Goal: Task Accomplishment & Management: Manage account settings

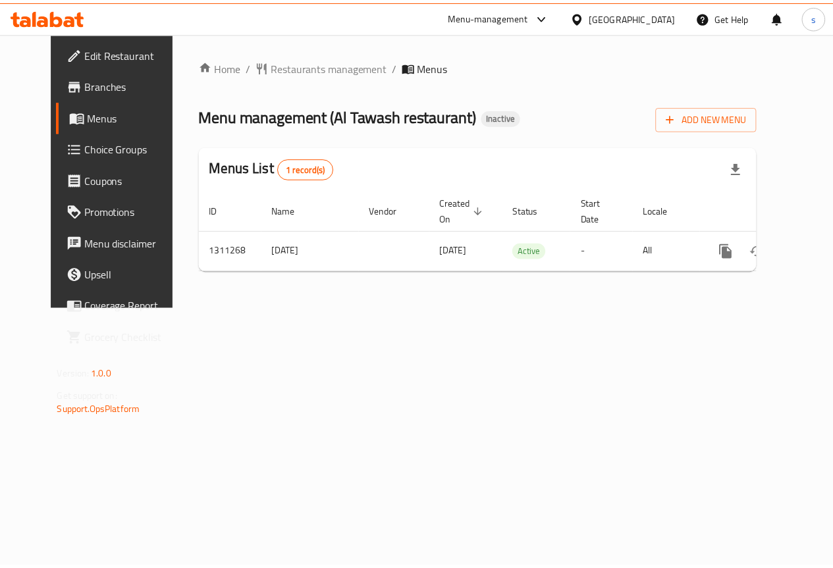
scroll to position [0, 5]
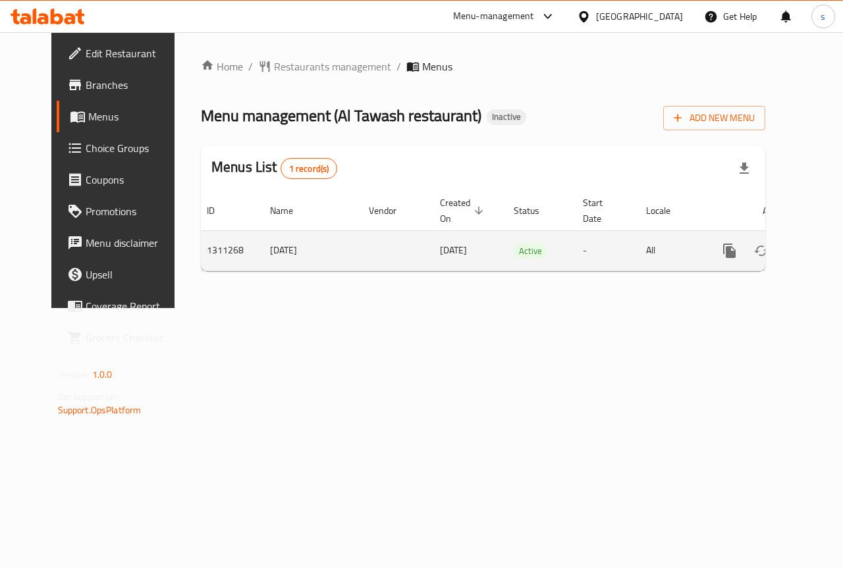
click at [816, 243] on icon "enhanced table" at bounding box center [824, 251] width 16 height 16
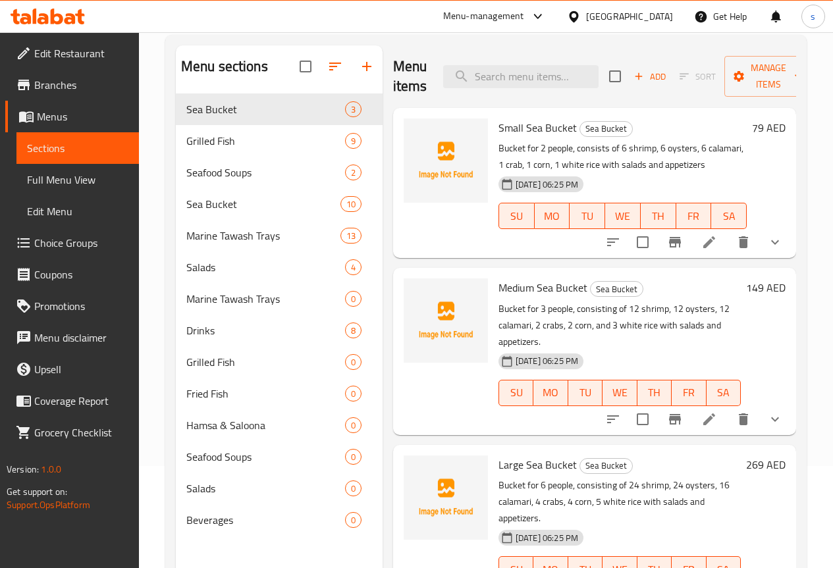
scroll to position [66, 0]
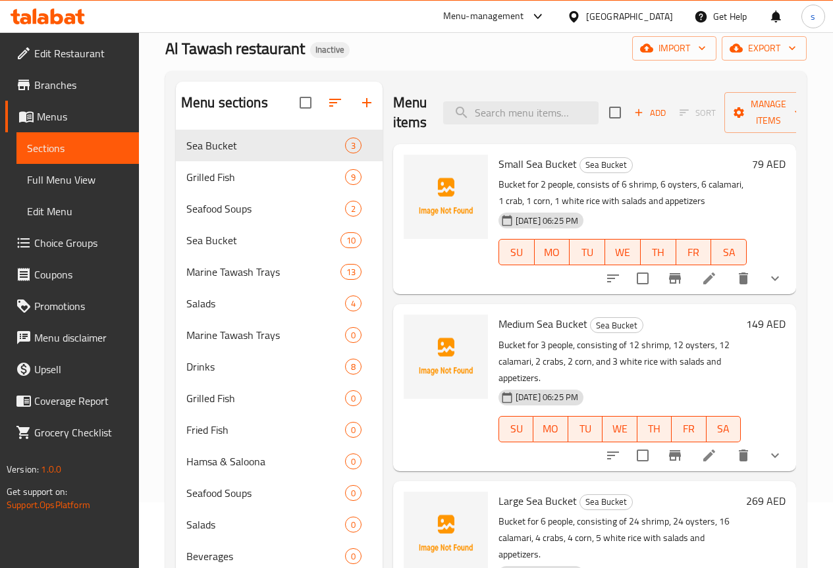
click at [87, 235] on span "Choice Groups" at bounding box center [81, 243] width 94 height 16
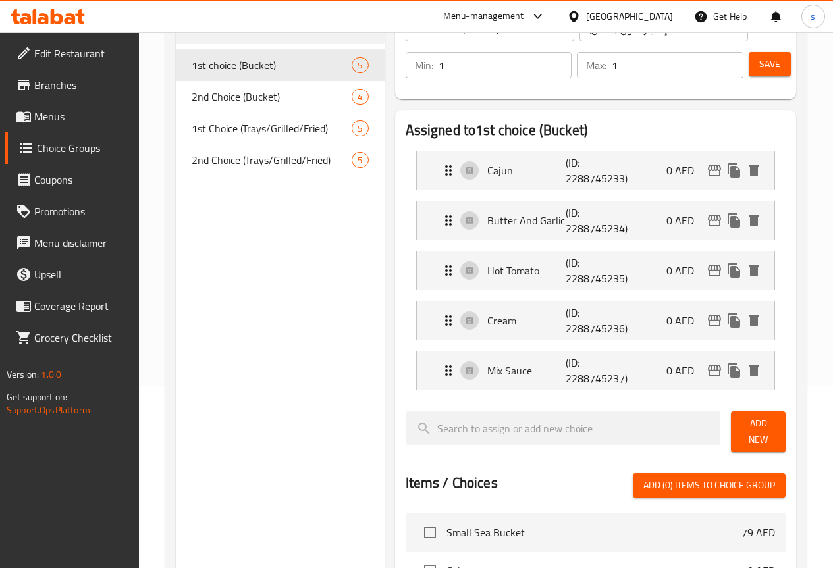
scroll to position [132, 0]
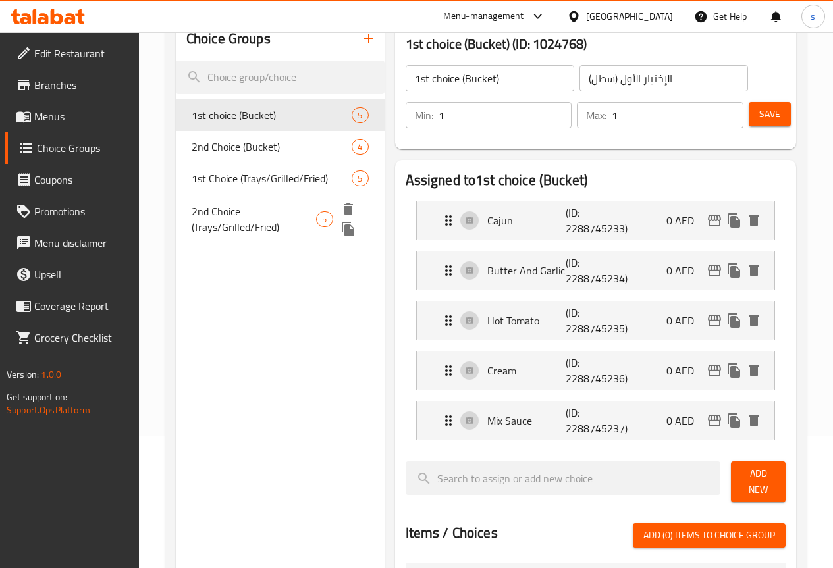
click at [252, 231] on span "2nd Choice (Trays/Grilled/Fried)" at bounding box center [254, 219] width 125 height 32
type input "2nd Choice (Trays/Grilled/Fried)"
type input "الإختيار الثاني (صواني/مشوي/مقلي)"
type input "0"
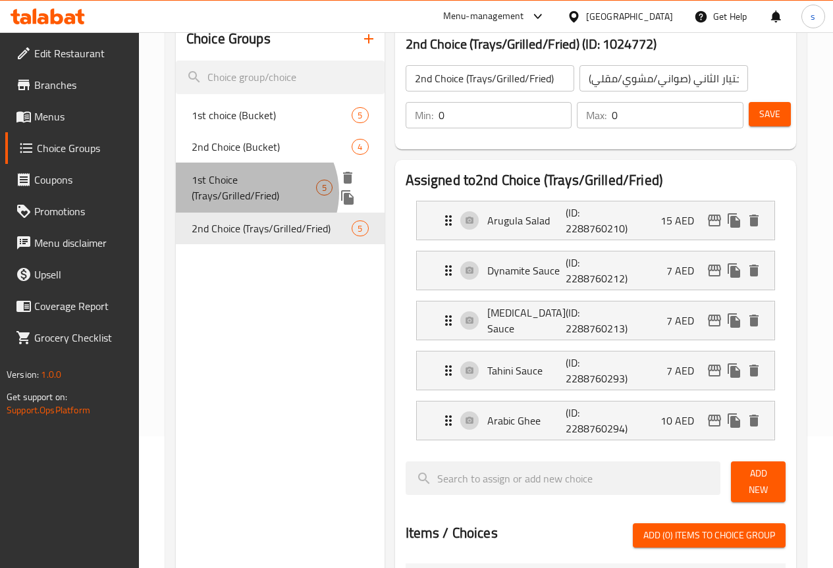
click at [254, 193] on span "1st Choice (Trays/Grilled/Fried)" at bounding box center [254, 188] width 124 height 32
type input "1st Choice (Trays/Grilled/Fried)"
type input "الإختيار الأول (صواني/مشوي/مقلي)"
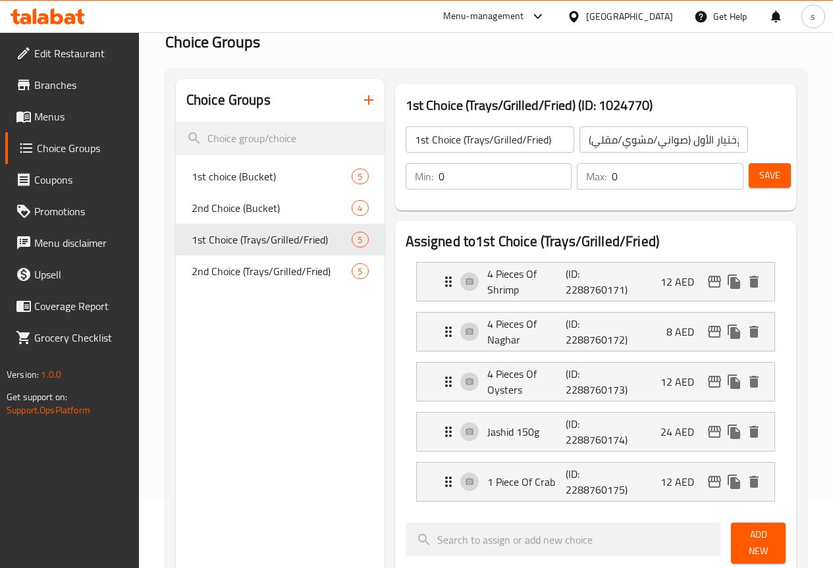
scroll to position [66, 0]
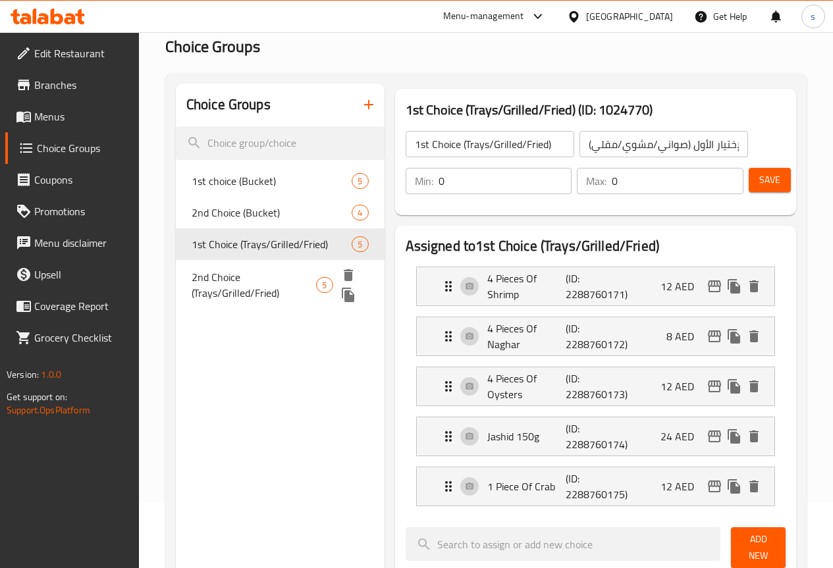
click at [250, 293] on span "2nd Choice (Trays/Grilled/Fried)" at bounding box center [254, 285] width 125 height 32
type input "2nd Choice (Trays/Grilled/Fried)"
type input "الإختيار الثاني (صواني/مشوي/مقلي)"
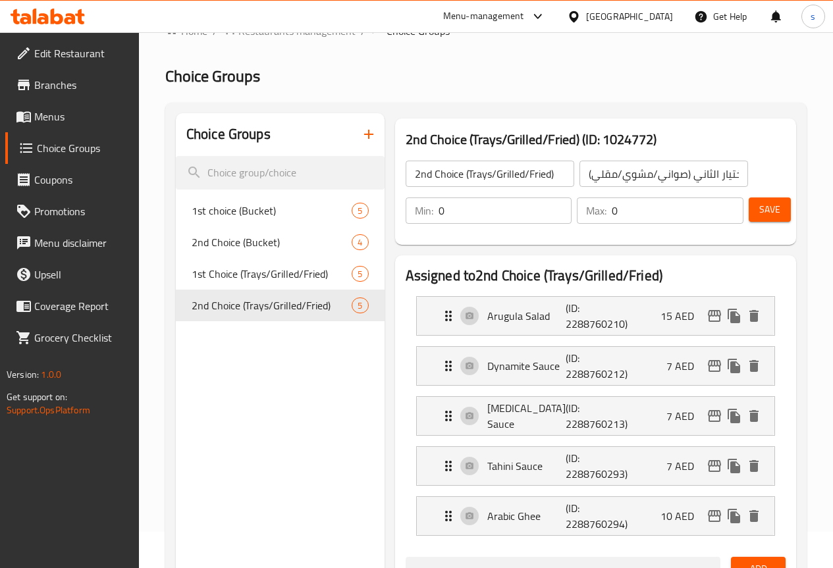
scroll to position [0, 0]
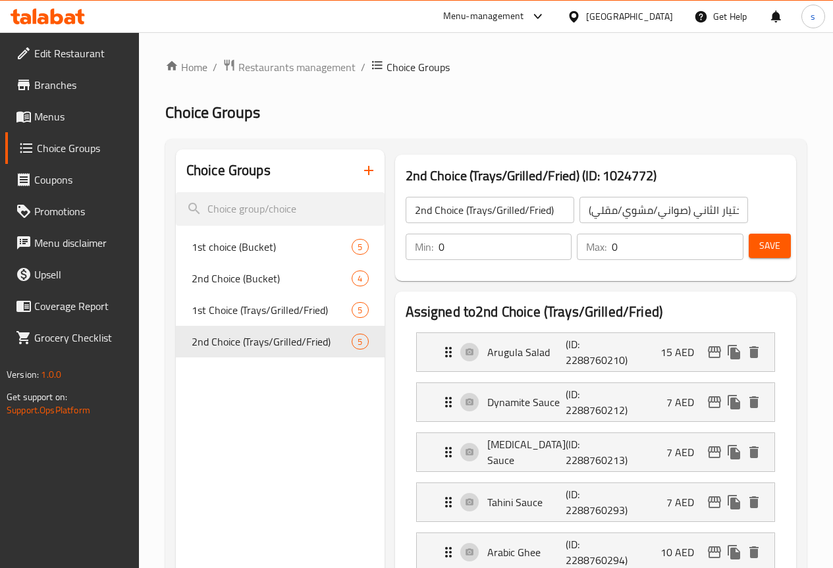
click at [83, 53] on span "Edit Restaurant" at bounding box center [81, 53] width 94 height 16
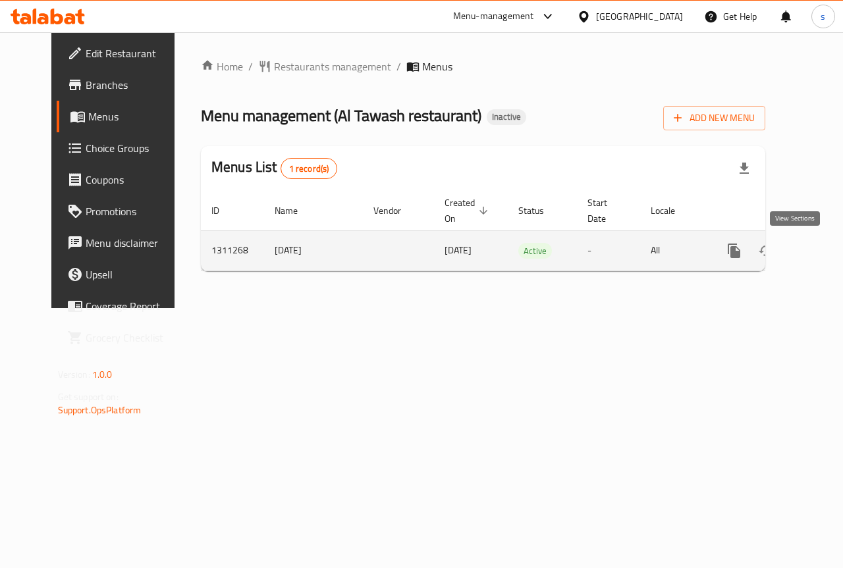
click at [823, 249] on icon "enhanced table" at bounding box center [829, 251] width 12 height 12
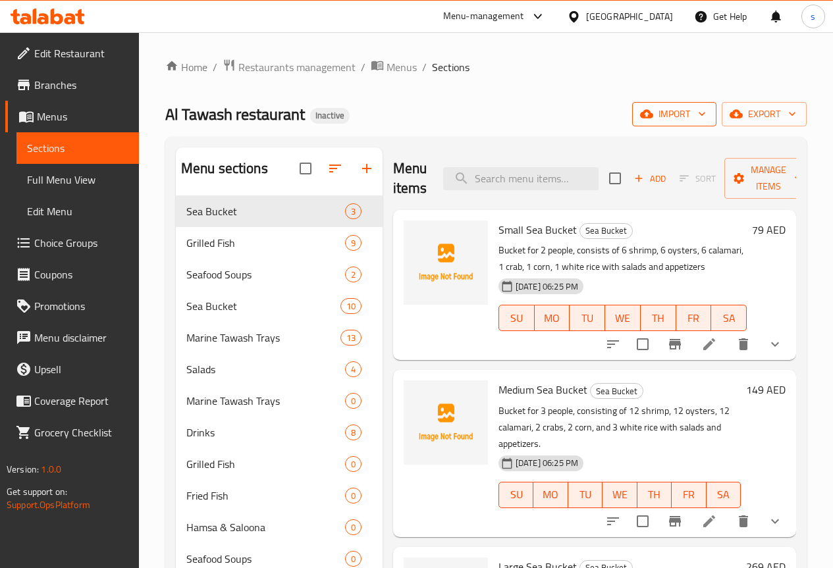
click at [692, 113] on span "import" at bounding box center [673, 114] width 63 height 16
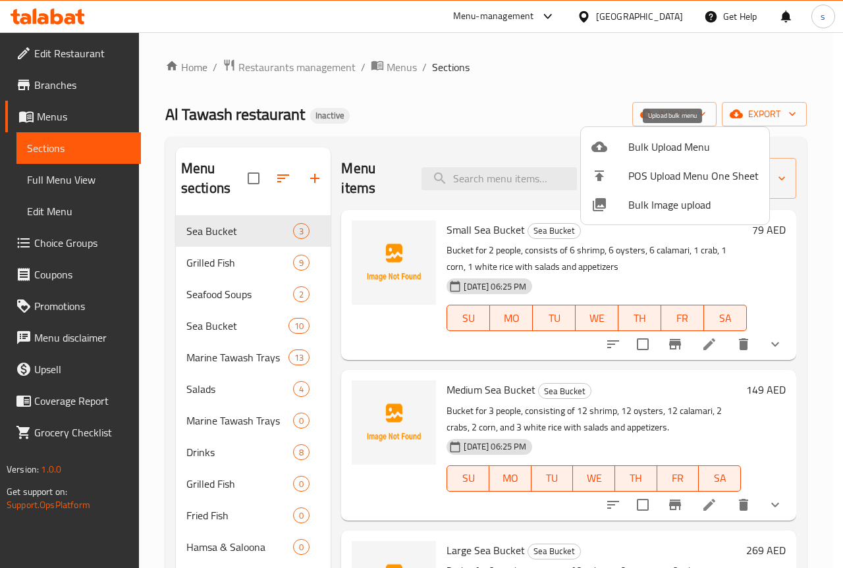
click at [598, 147] on icon at bounding box center [599, 147] width 16 height 16
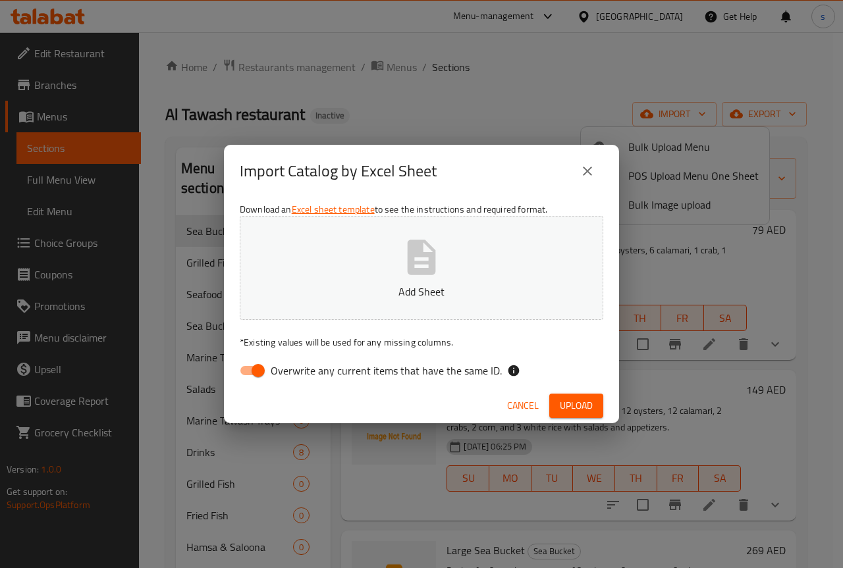
click at [261, 368] on input "Overwrite any current items that have the same ID." at bounding box center [258, 370] width 75 height 25
checkbox input "false"
click at [580, 407] on span "Upload" at bounding box center [576, 406] width 33 height 16
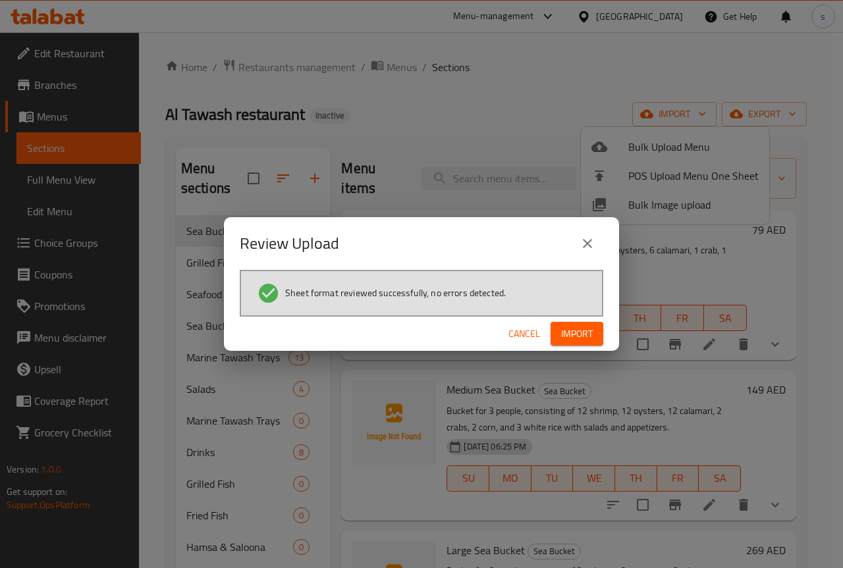
click at [577, 332] on span "Import" at bounding box center [577, 334] width 32 height 16
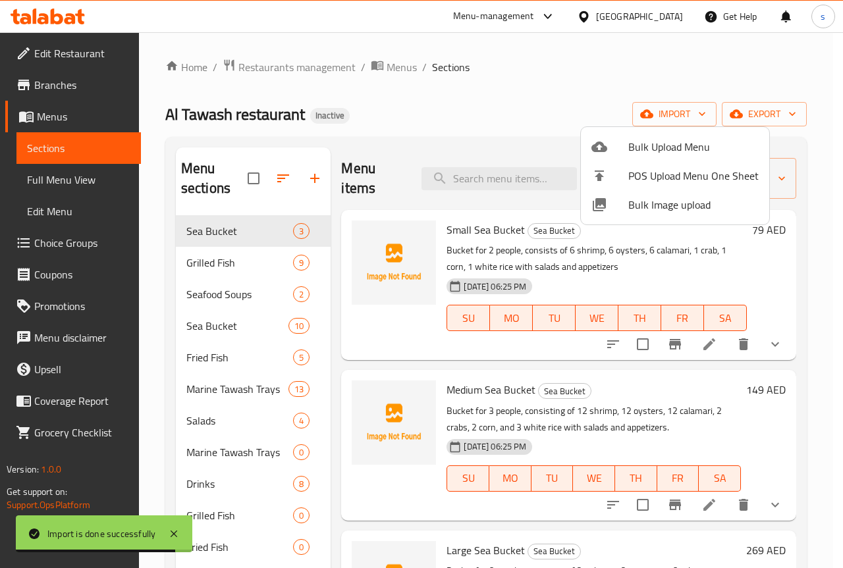
click at [530, 103] on div at bounding box center [421, 284] width 843 height 568
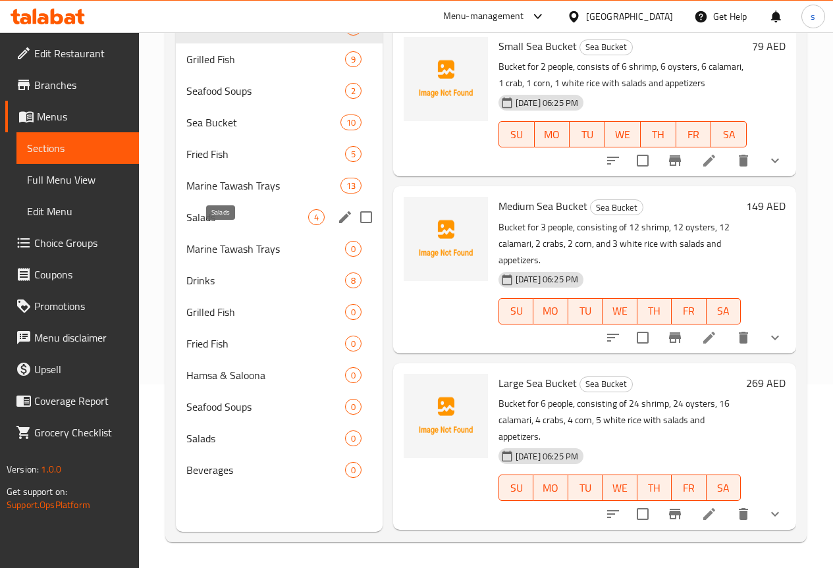
scroll to position [184, 0]
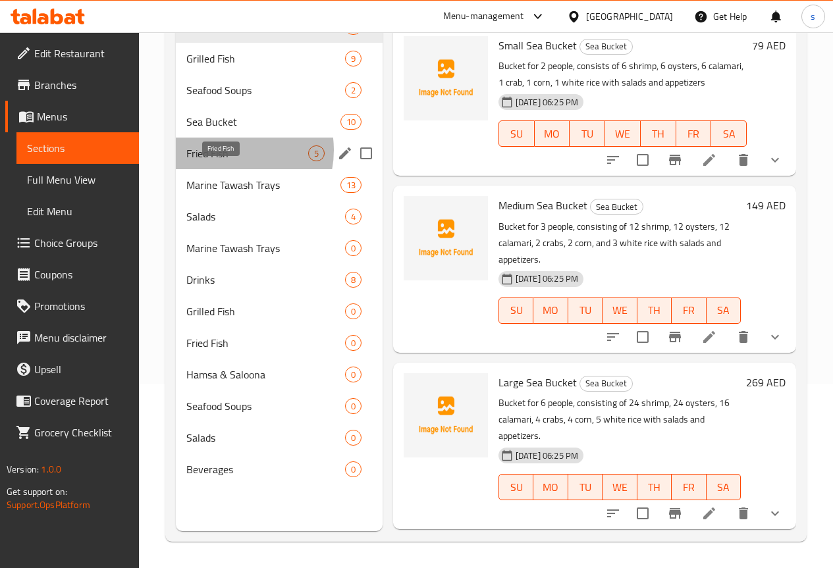
click at [229, 161] on span "Fried Fish" at bounding box center [247, 153] width 122 height 16
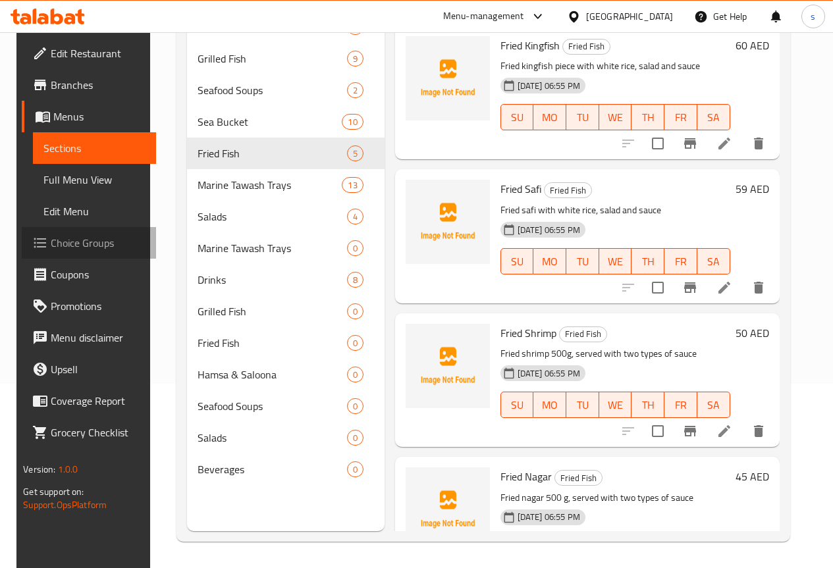
click at [61, 241] on span "Choice Groups" at bounding box center [98, 243] width 94 height 16
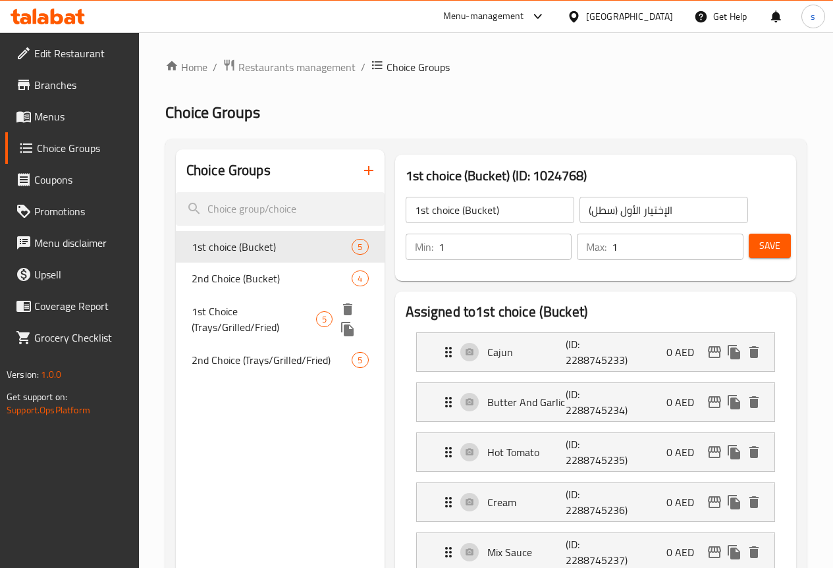
click at [249, 315] on span "1st Choice (Trays/Grilled/Fried)" at bounding box center [254, 319] width 124 height 32
type input "1st Choice (Trays/Grilled/Fried)"
type input "الإختيار الأول (صواني/مشوي/مقلي)"
type input "0"
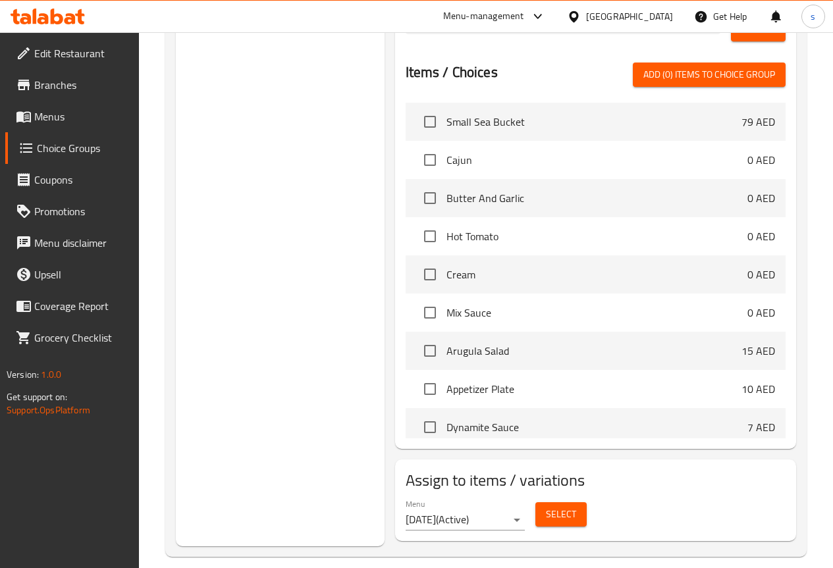
click at [546, 511] on span "Select" at bounding box center [561, 514] width 30 height 16
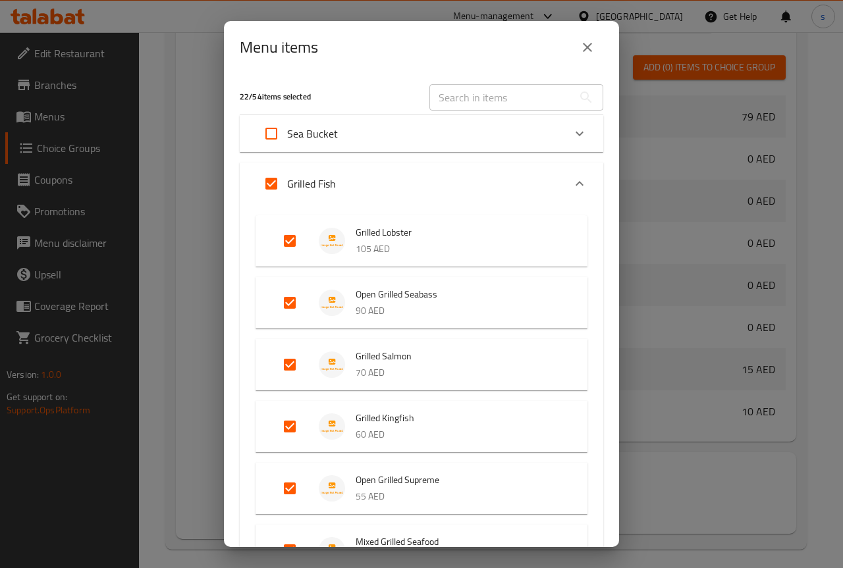
click at [277, 178] on input "Expand" at bounding box center [271, 184] width 32 height 32
checkbox input "false"
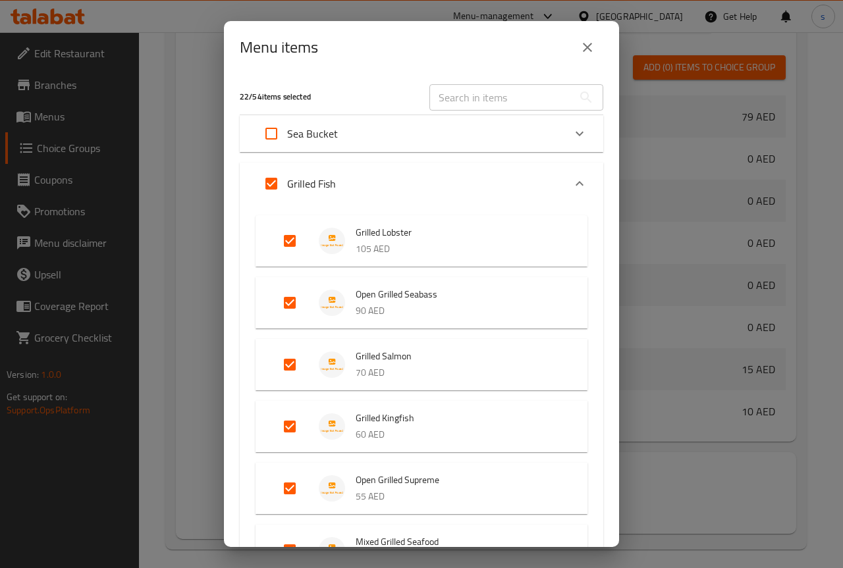
checkbox input "false"
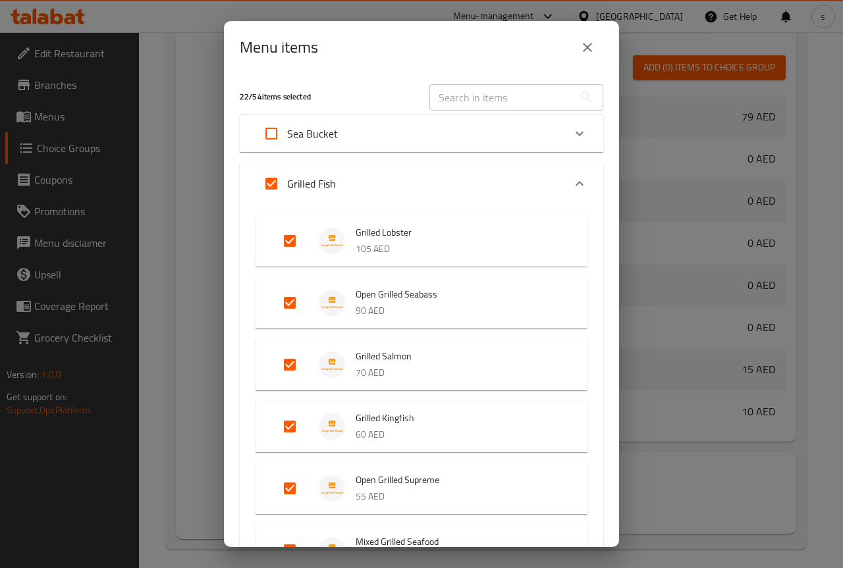
checkbox input "false"
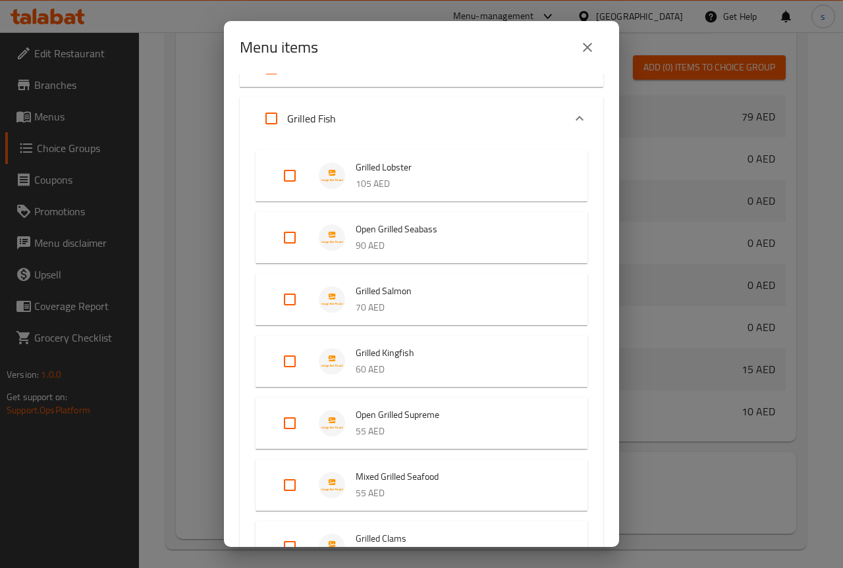
scroll to position [66, 0]
click at [279, 111] on input "Expand" at bounding box center [271, 118] width 32 height 32
checkbox input "true"
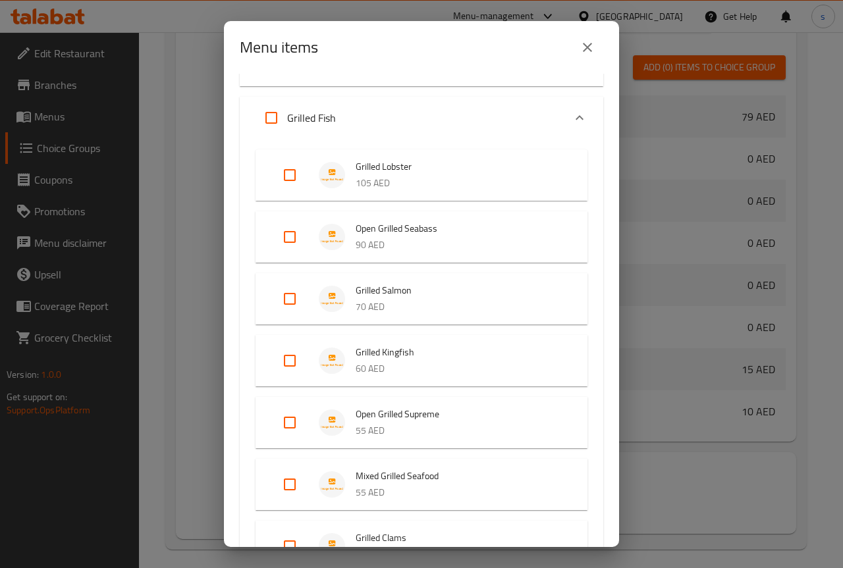
checkbox input "true"
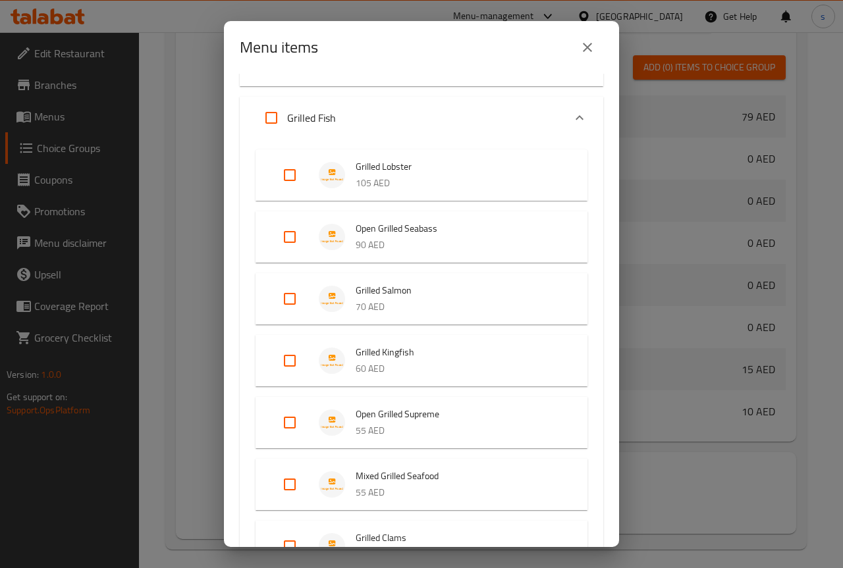
checkbox input "true"
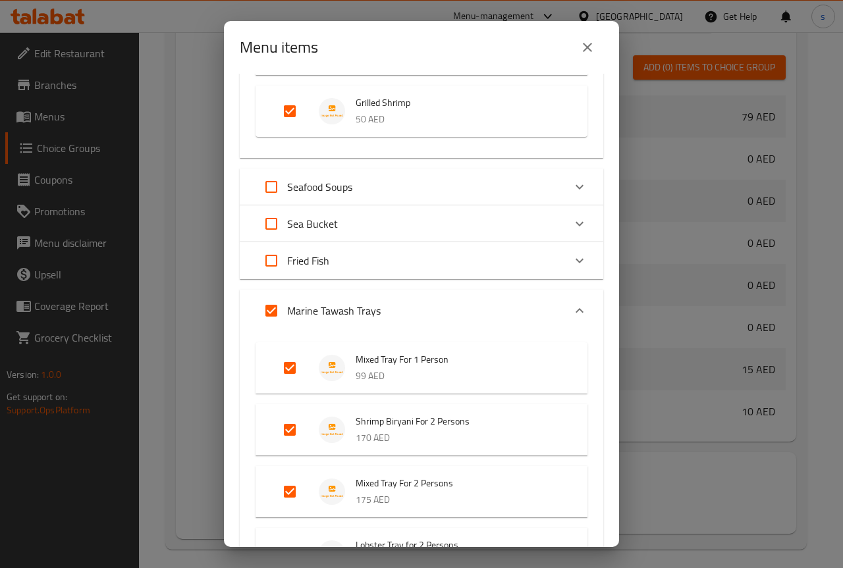
scroll to position [621, 0]
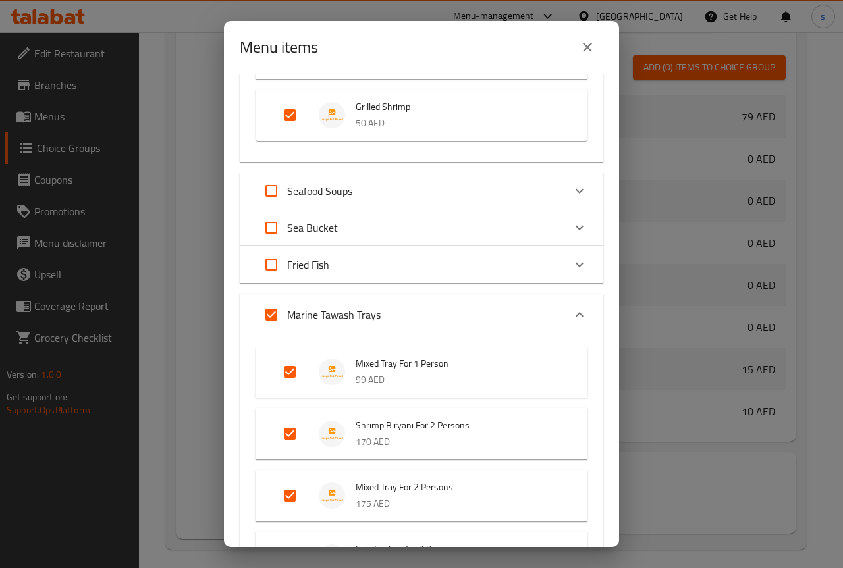
drag, startPoint x: 565, startPoint y: 261, endPoint x: 515, endPoint y: 276, distance: 52.3
click at [571, 262] on icon "Expand" at bounding box center [579, 265] width 16 height 16
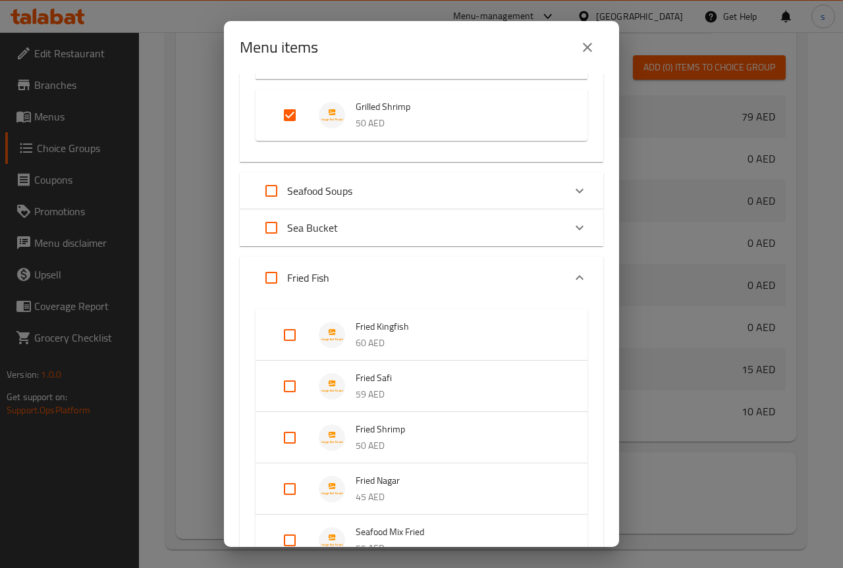
click at [275, 274] on input "Expand" at bounding box center [271, 278] width 32 height 32
checkbox input "true"
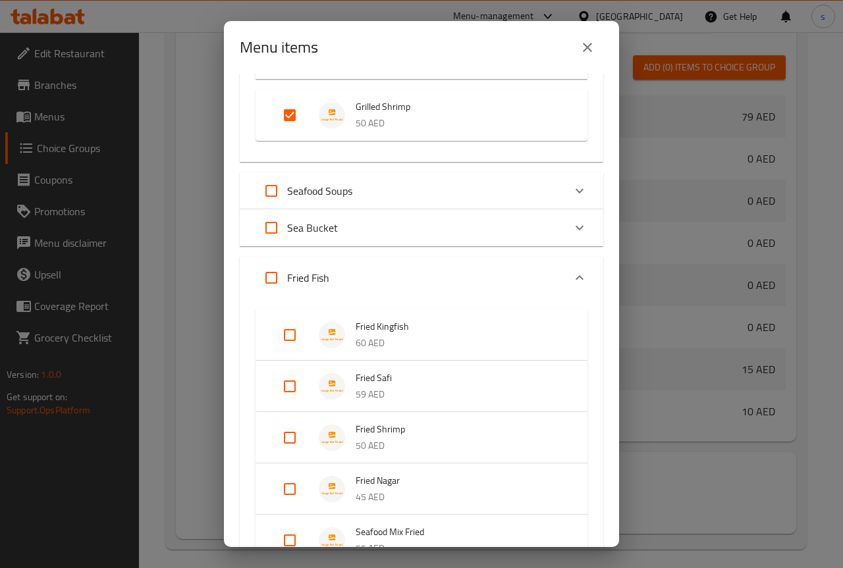
checkbox input "true"
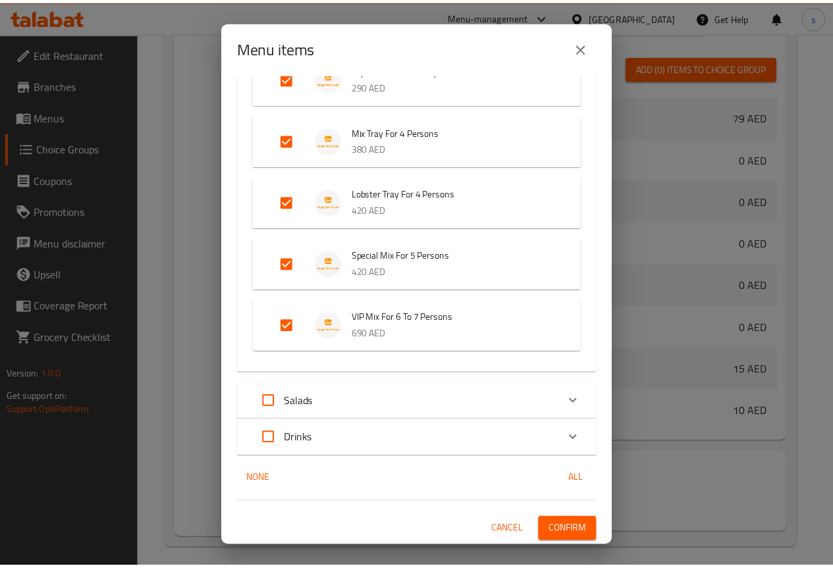
scroll to position [1715, 0]
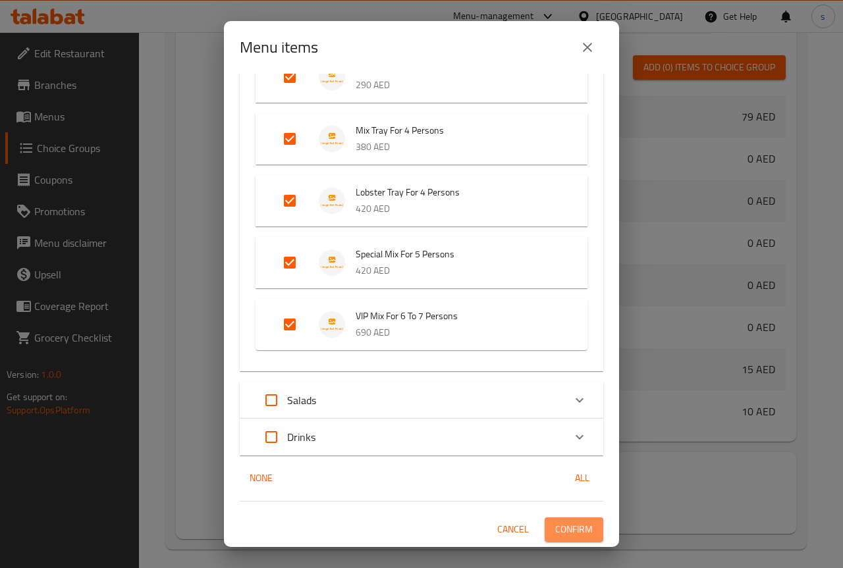
click at [561, 529] on span "Confirm" at bounding box center [574, 529] width 38 height 16
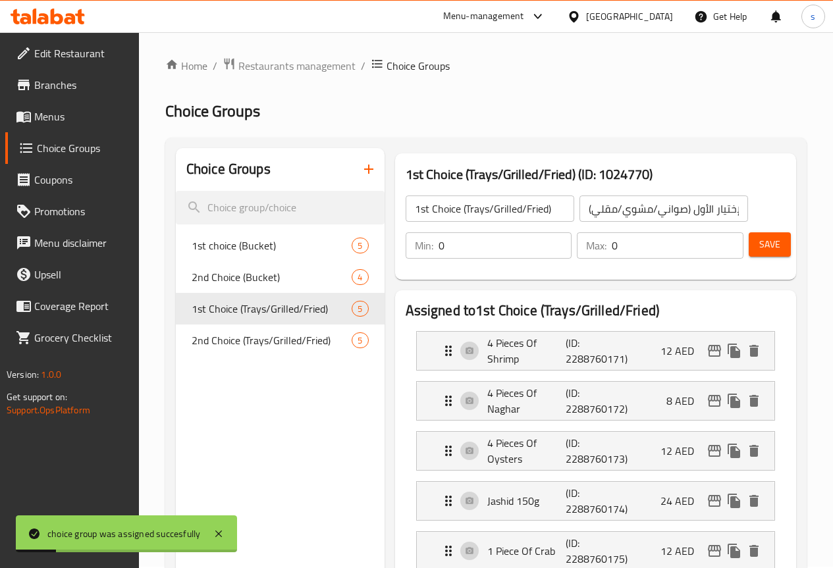
scroll to position [0, 0]
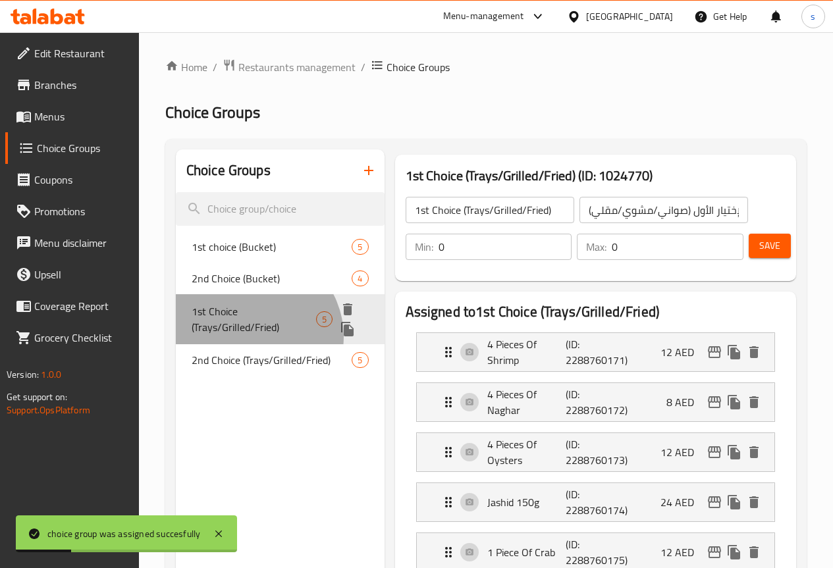
click at [252, 337] on div "1st Choice (Trays/Grilled/Fried) 5" at bounding box center [280, 319] width 209 height 50
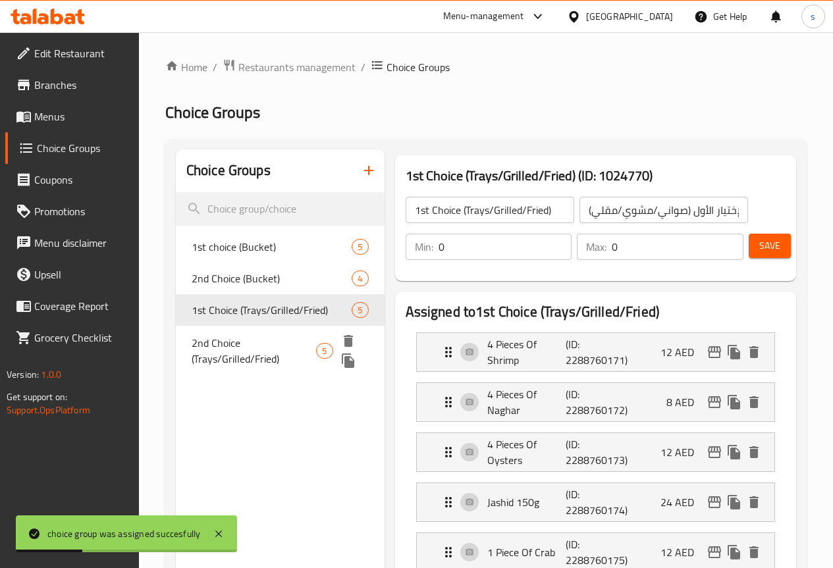
click at [232, 361] on span "2nd Choice (Trays/Grilled/Fried)" at bounding box center [254, 351] width 125 height 32
type input "2nd Choice (Trays/Grilled/Fried)"
type input "الإختيار الثاني (صواني/مشوي/مقلي)"
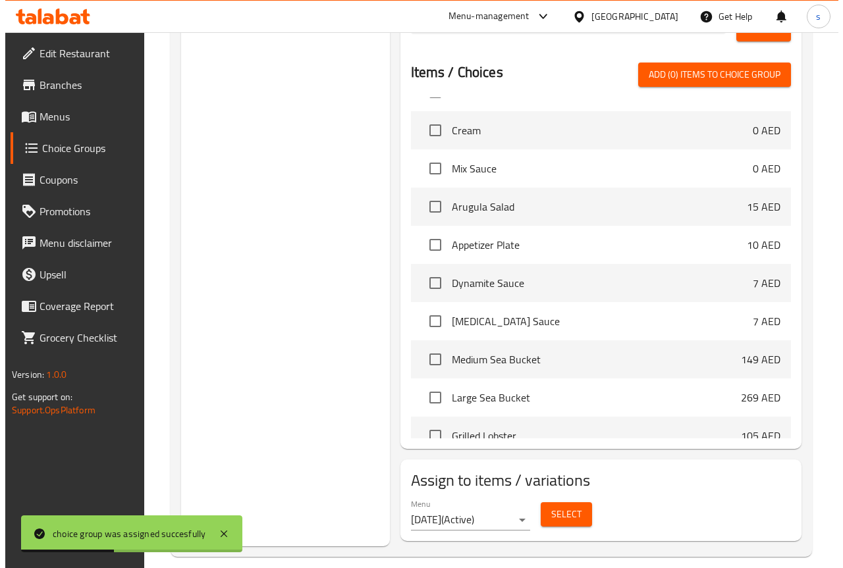
scroll to position [263, 0]
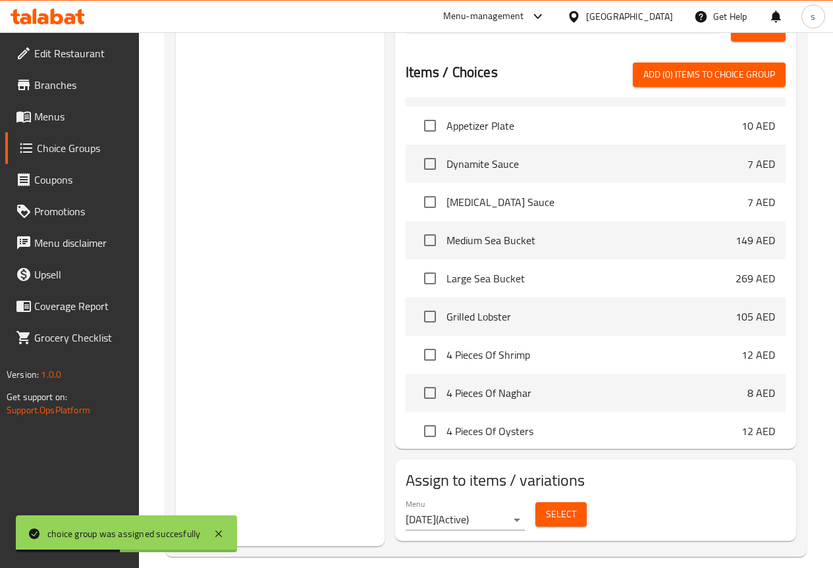
click at [546, 513] on span "Select" at bounding box center [561, 514] width 30 height 16
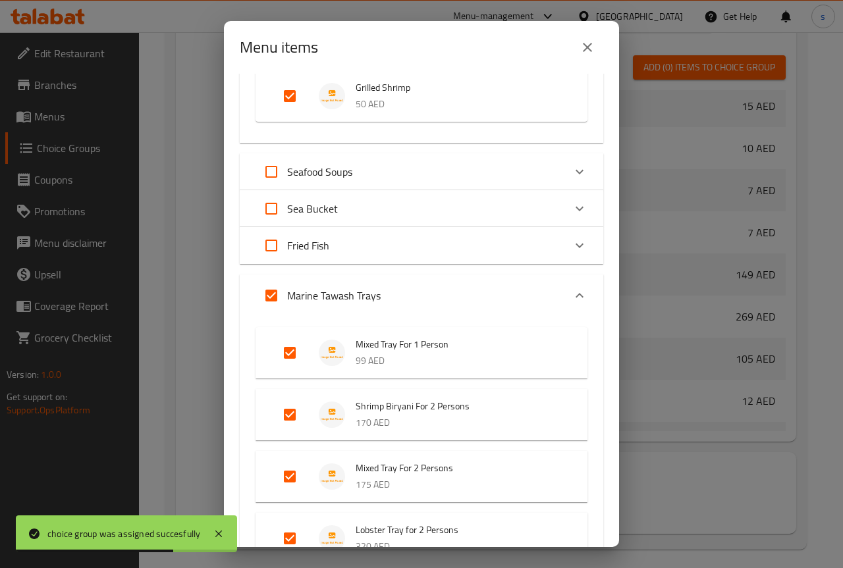
scroll to position [592, 0]
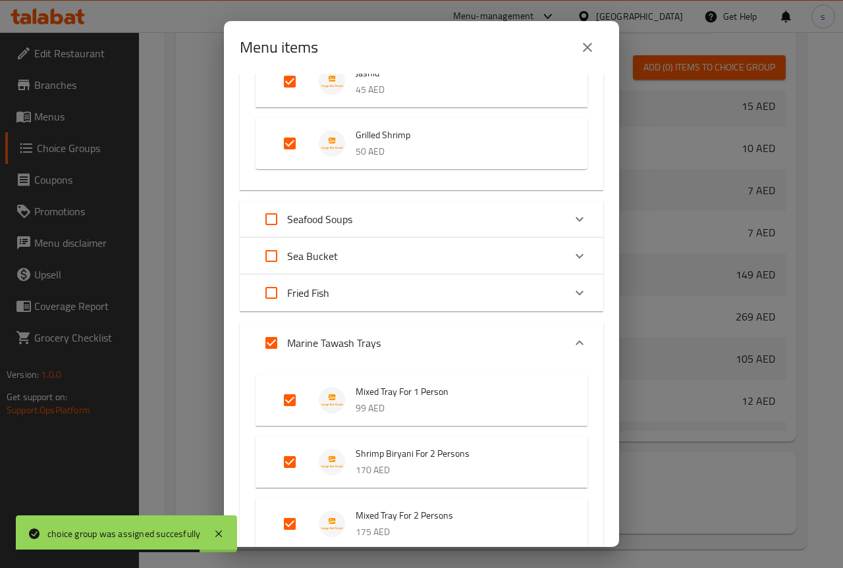
click at [563, 297] on div "Expand" at bounding box center [579, 293] width 32 height 32
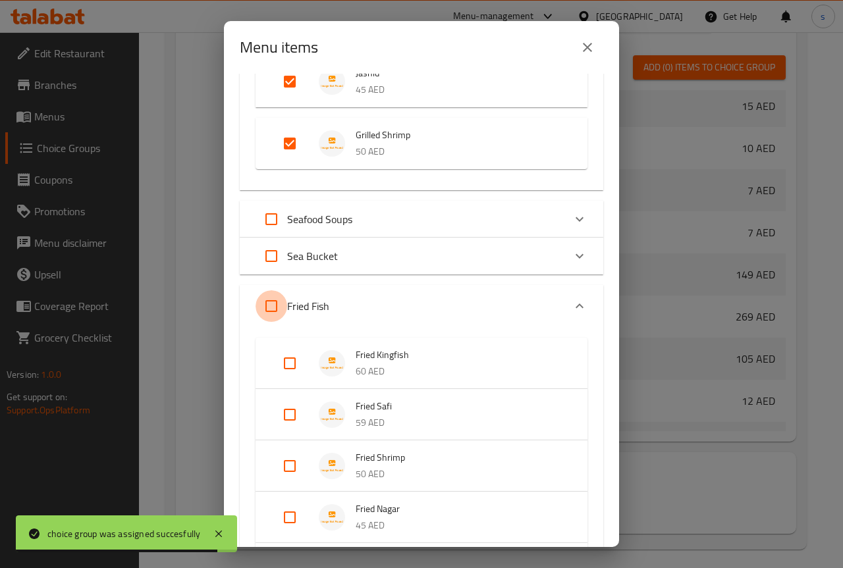
click at [262, 300] on input "Expand" at bounding box center [271, 306] width 32 height 32
checkbox input "true"
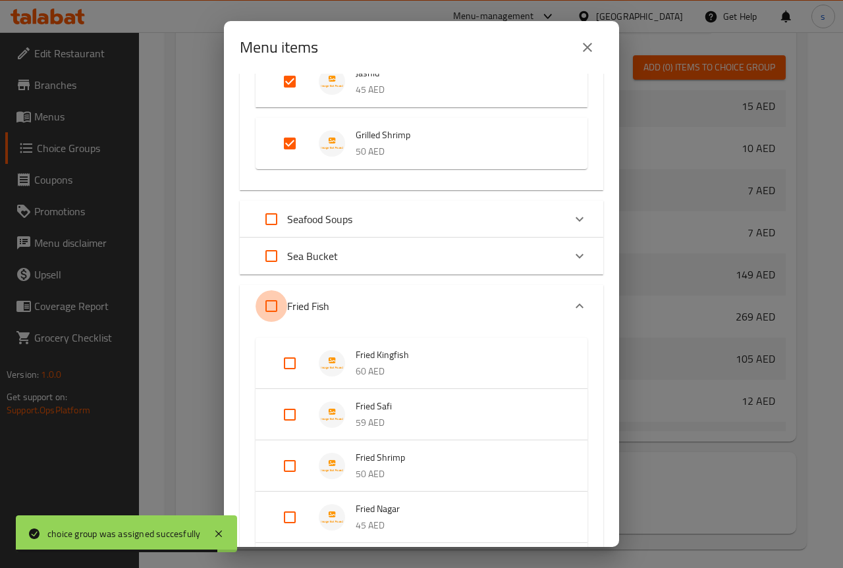
checkbox input "true"
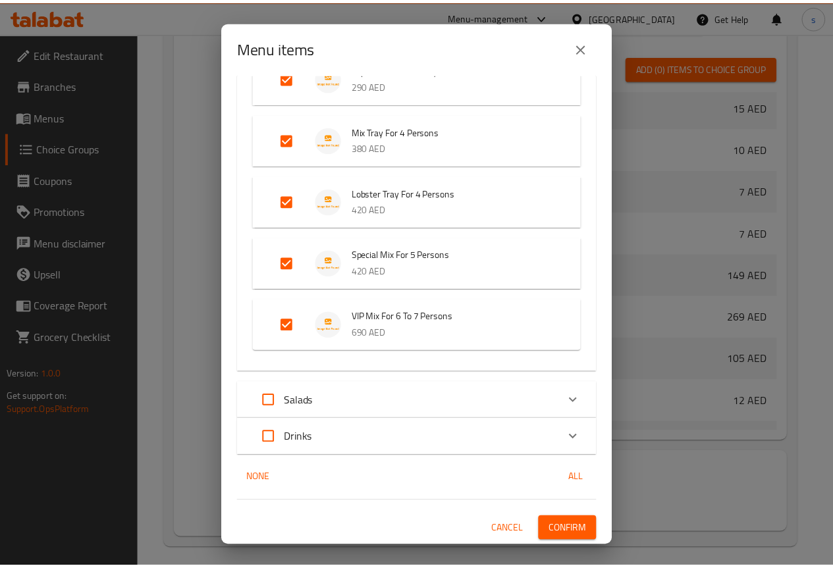
scroll to position [1715, 0]
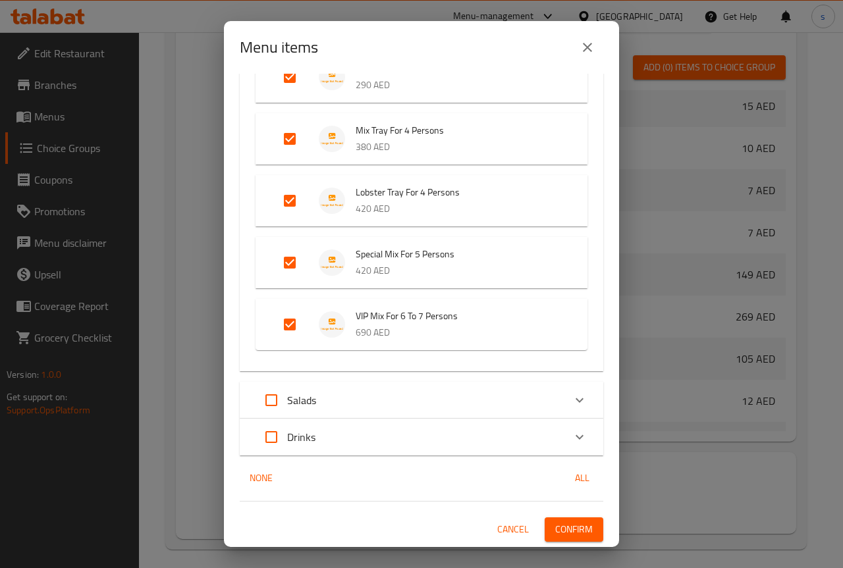
click at [563, 533] on span "Confirm" at bounding box center [574, 529] width 38 height 16
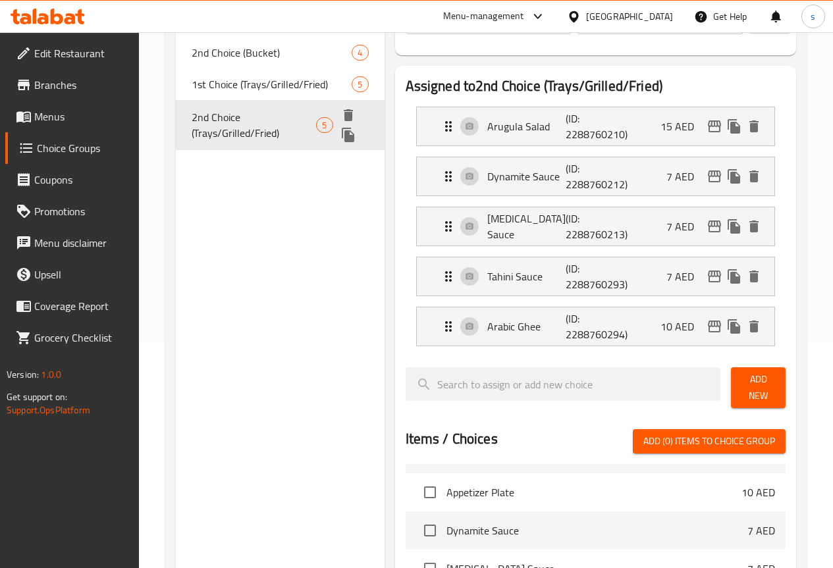
scroll to position [0, 0]
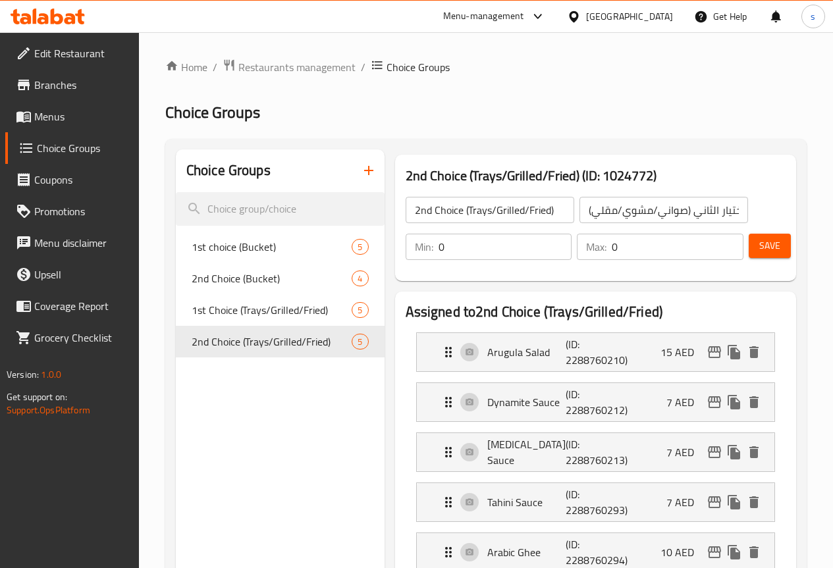
click at [71, 103] on link "Menus" at bounding box center [72, 117] width 134 height 32
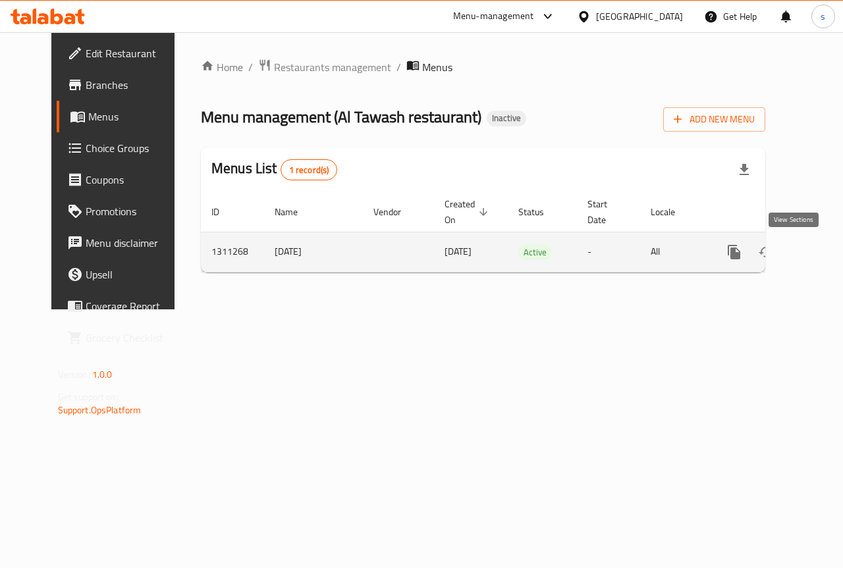
click at [821, 252] on icon "enhanced table" at bounding box center [829, 252] width 16 height 16
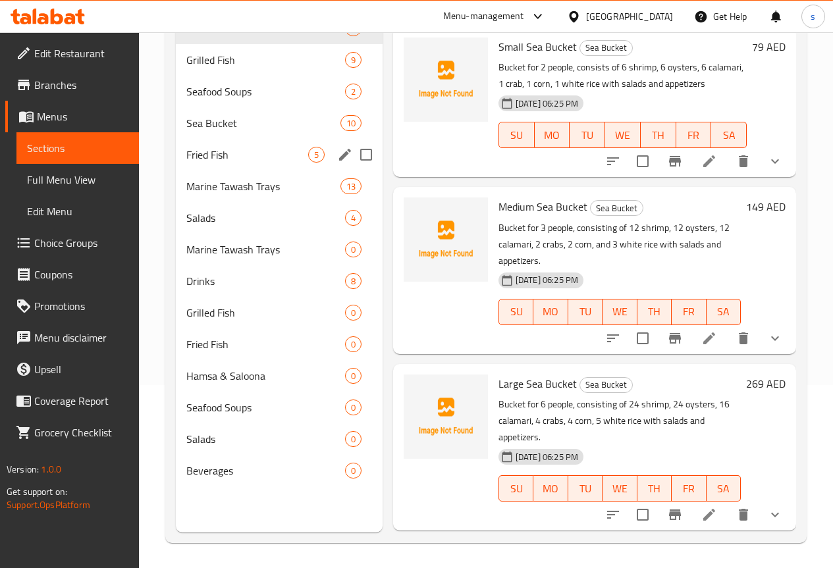
scroll to position [184, 0]
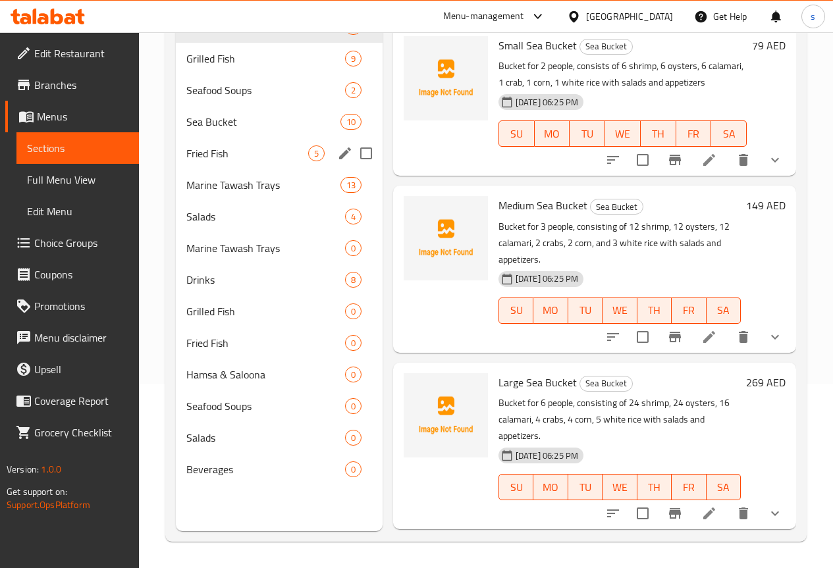
click at [219, 161] on span "Fried Fish" at bounding box center [247, 153] width 122 height 16
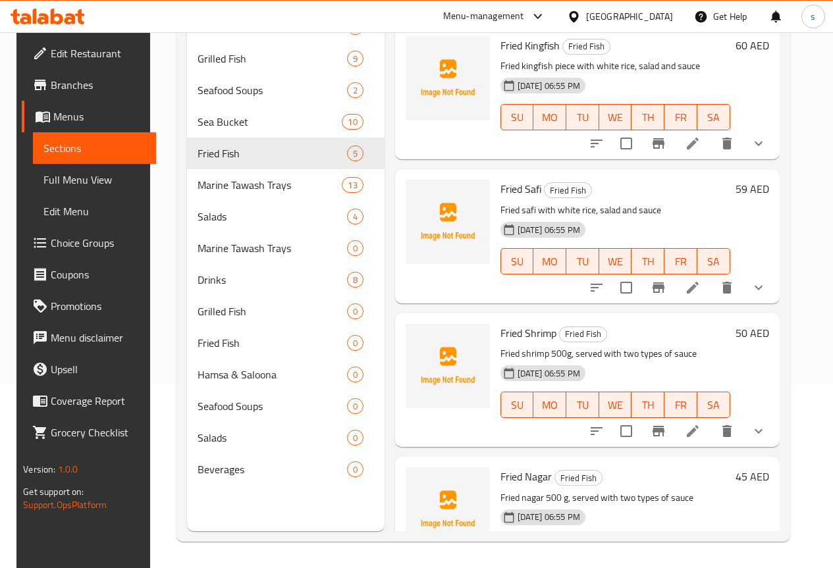
click at [766, 147] on icon "show more" at bounding box center [758, 144] width 16 height 16
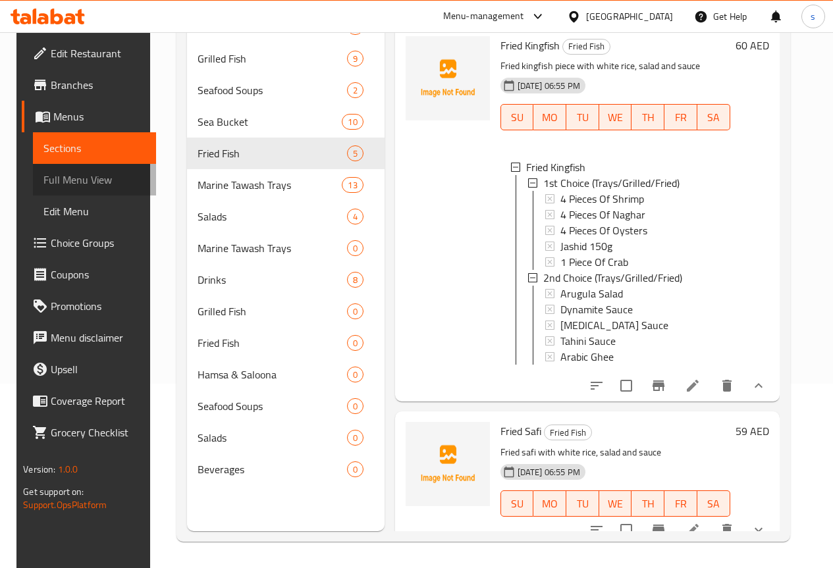
click at [66, 183] on span "Full Menu View" at bounding box center [93, 180] width 101 height 16
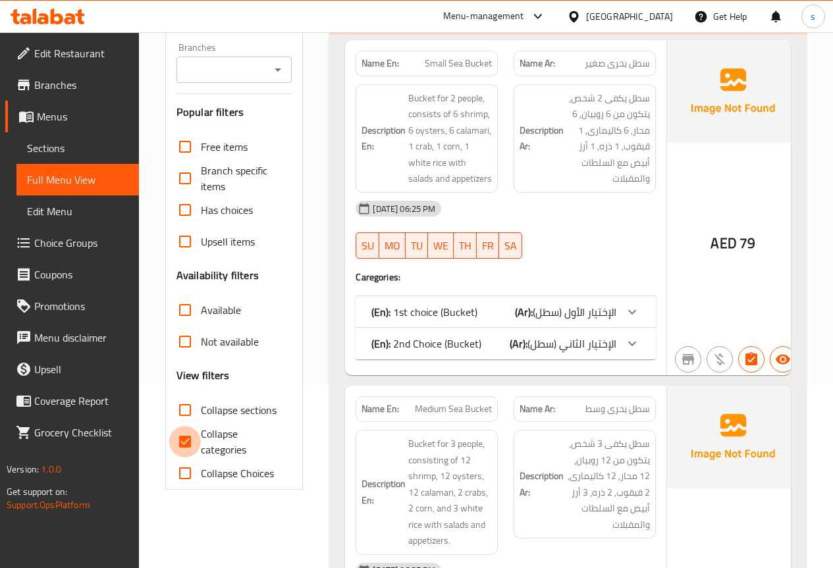
click at [187, 442] on input "Collapse categories" at bounding box center [185, 442] width 32 height 32
checkbox input "false"
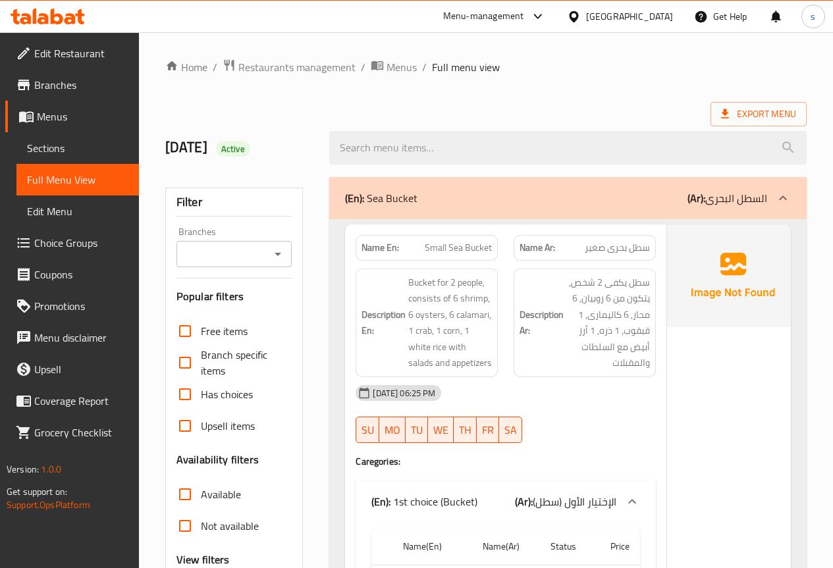
click at [780, 195] on icon at bounding box center [783, 198] width 16 height 16
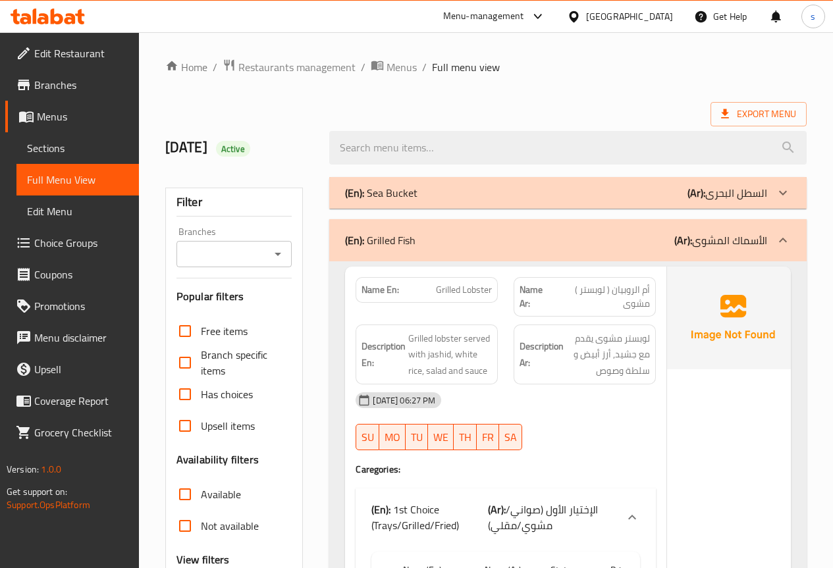
click at [787, 236] on icon at bounding box center [783, 240] width 16 height 16
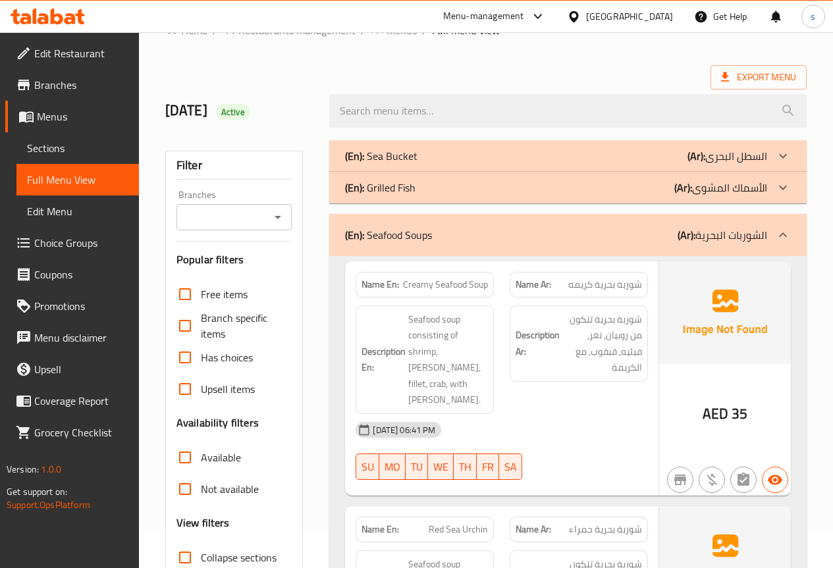
scroll to position [66, 0]
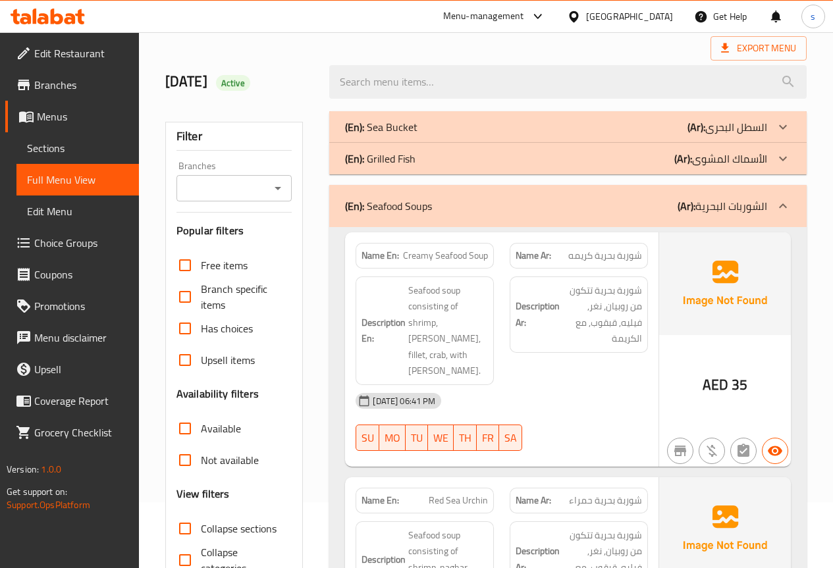
click at [779, 205] on icon at bounding box center [783, 206] width 16 height 16
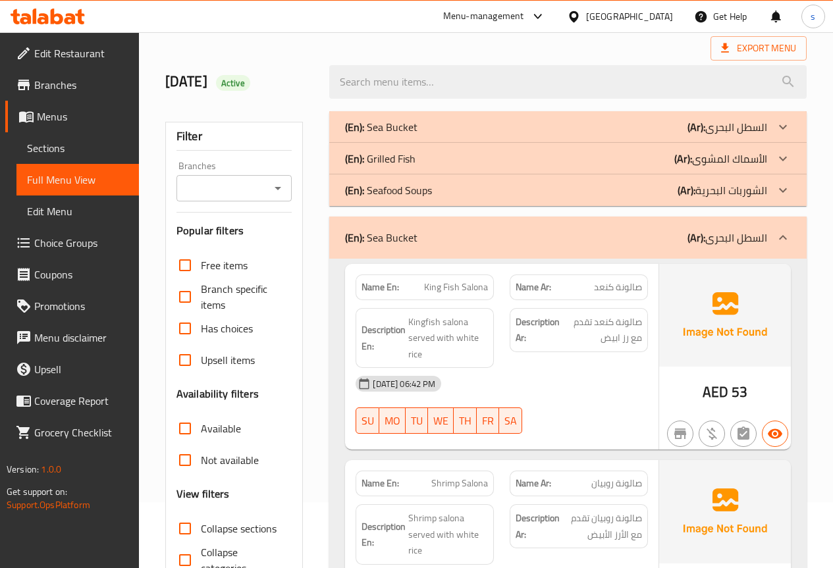
click at [779, 232] on icon at bounding box center [783, 238] width 16 height 16
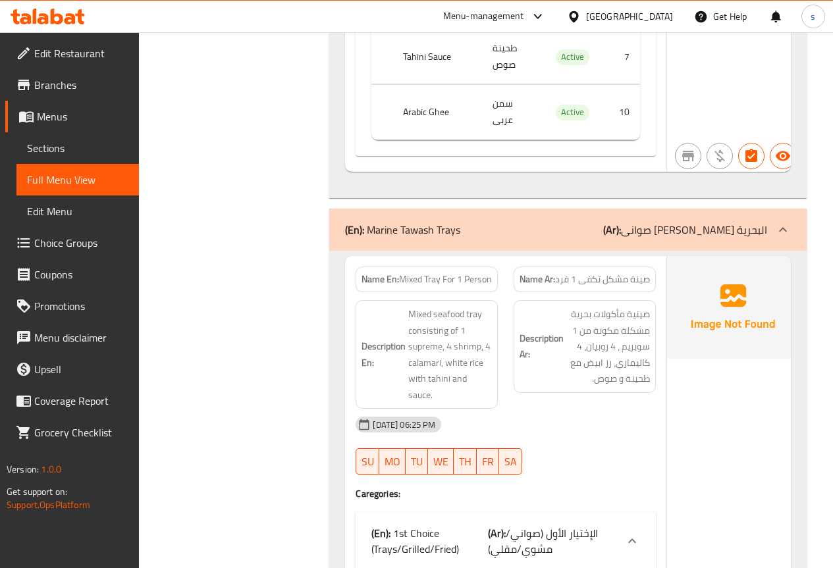
scroll to position [5266, 0]
click at [787, 222] on icon at bounding box center [783, 230] width 16 height 16
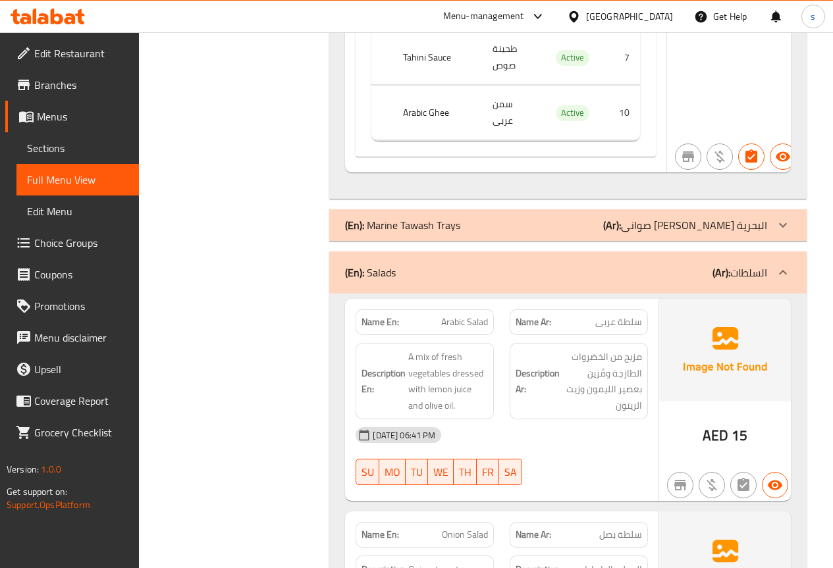
click at [778, 265] on icon at bounding box center [783, 273] width 16 height 16
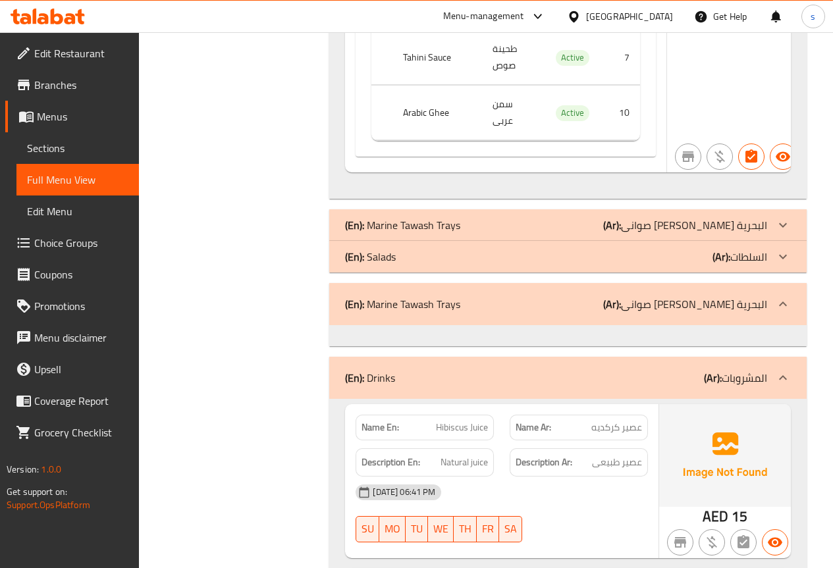
click at [778, 370] on icon at bounding box center [783, 378] width 16 height 16
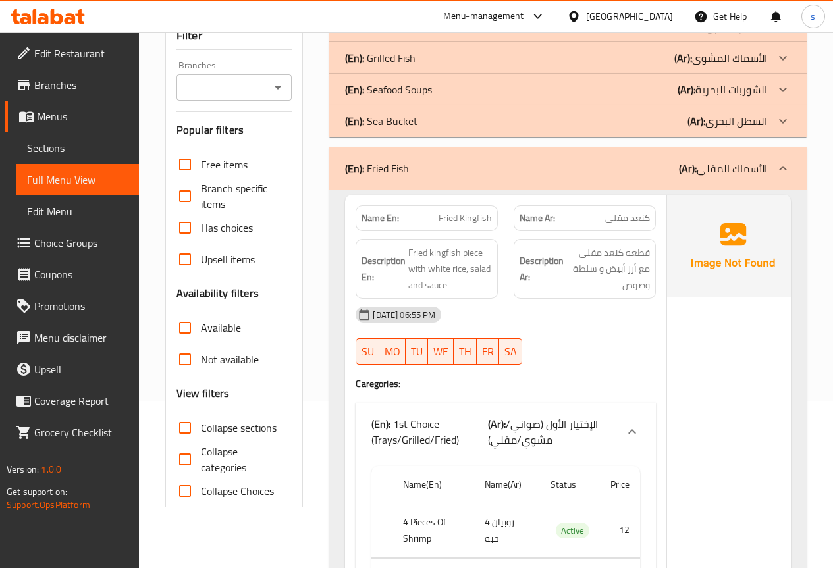
scroll to position [132, 0]
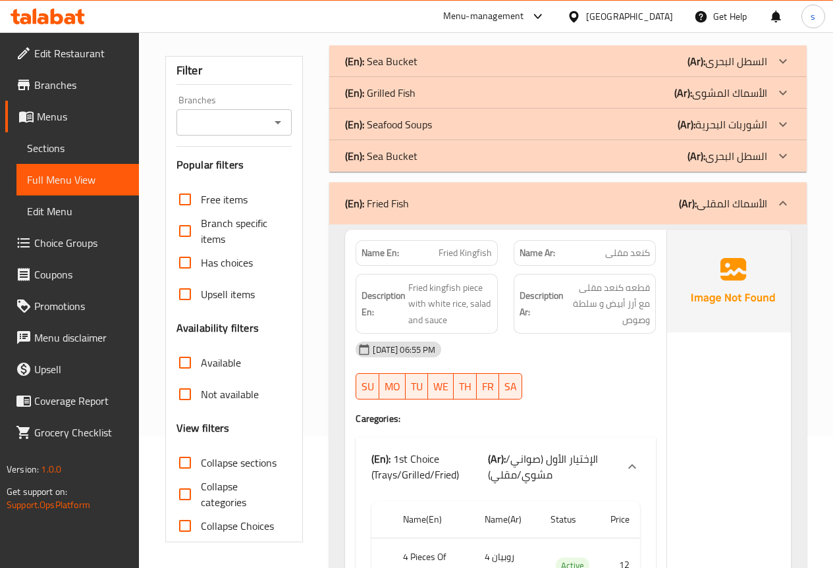
drag, startPoint x: 418, startPoint y: 206, endPoint x: 410, endPoint y: 202, distance: 8.8
click at [418, 206] on div "(En): Fried Fish (Ar): الأسماك المقلى" at bounding box center [556, 204] width 422 height 16
click at [409, 199] on p "(En): Fried Fish" at bounding box center [377, 204] width 64 height 16
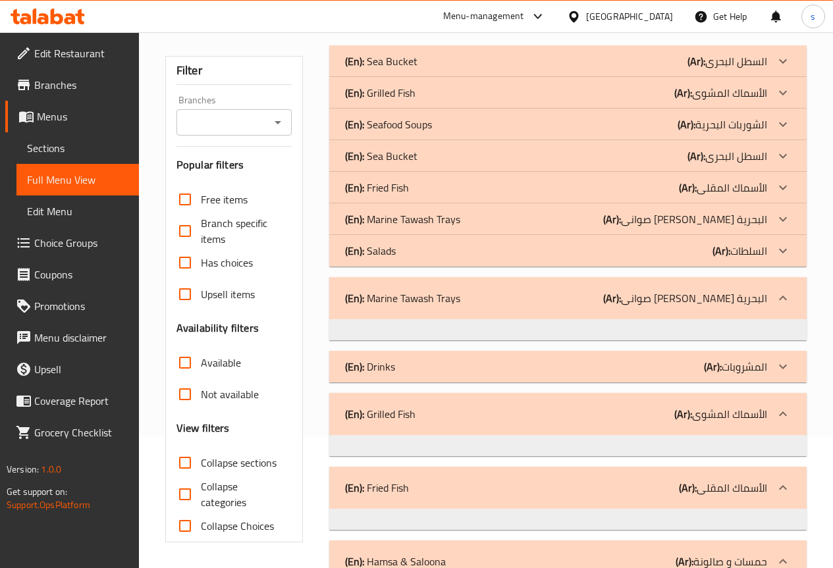
click at [410, 196] on div "(En): Fried Fish (Ar): الأسماك المقلى" at bounding box center [556, 188] width 422 height 16
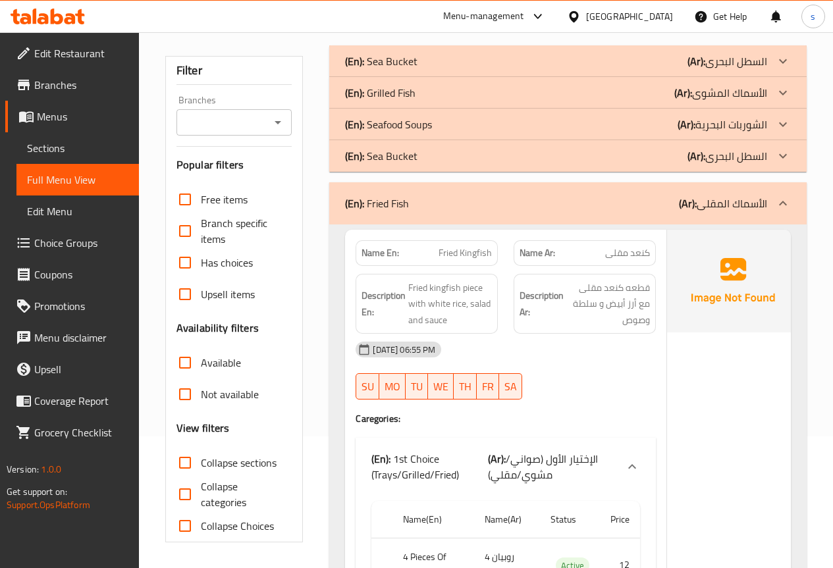
click at [407, 197] on p "(En): Fried Fish" at bounding box center [377, 204] width 64 height 16
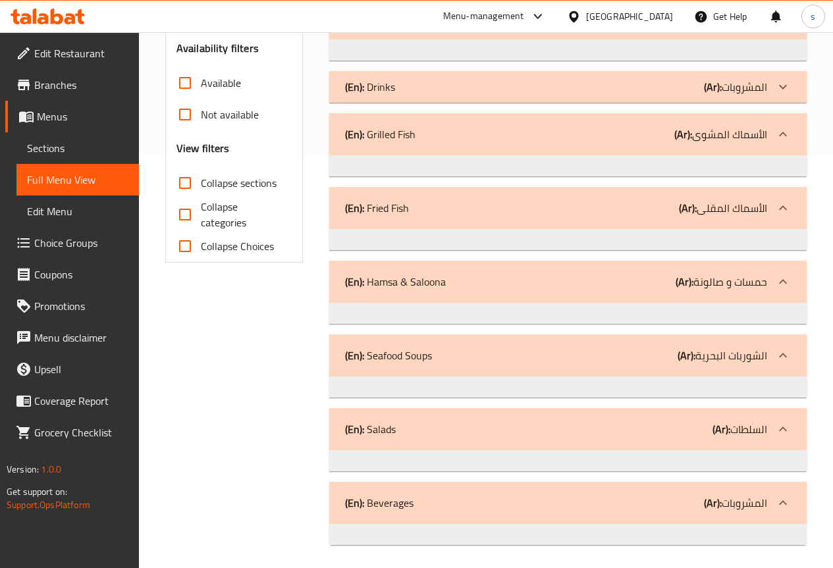
scroll to position [415, 0]
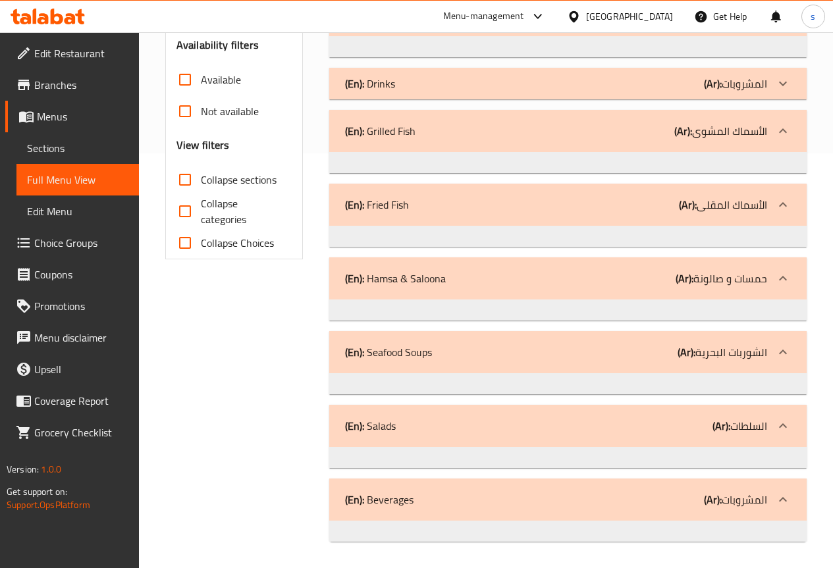
click at [773, 213] on div at bounding box center [783, 205] width 32 height 32
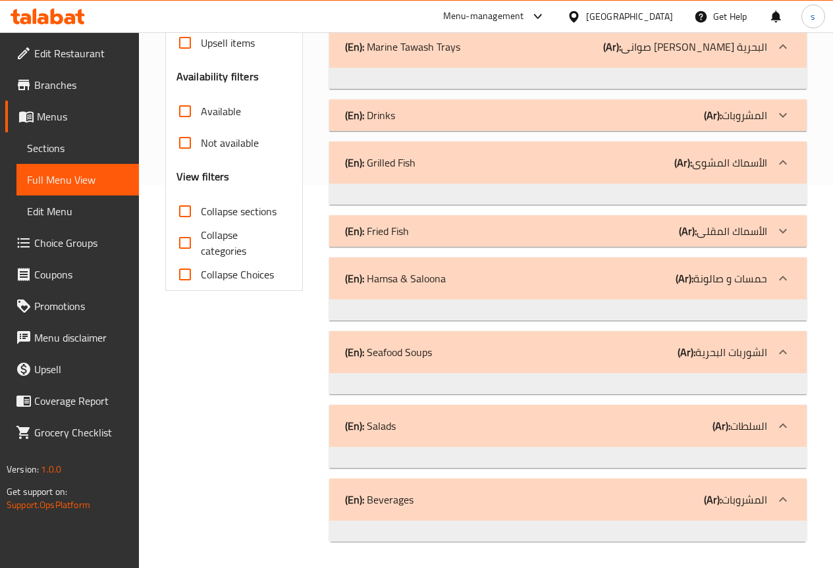
scroll to position [383, 0]
click at [773, 224] on div at bounding box center [783, 231] width 32 height 32
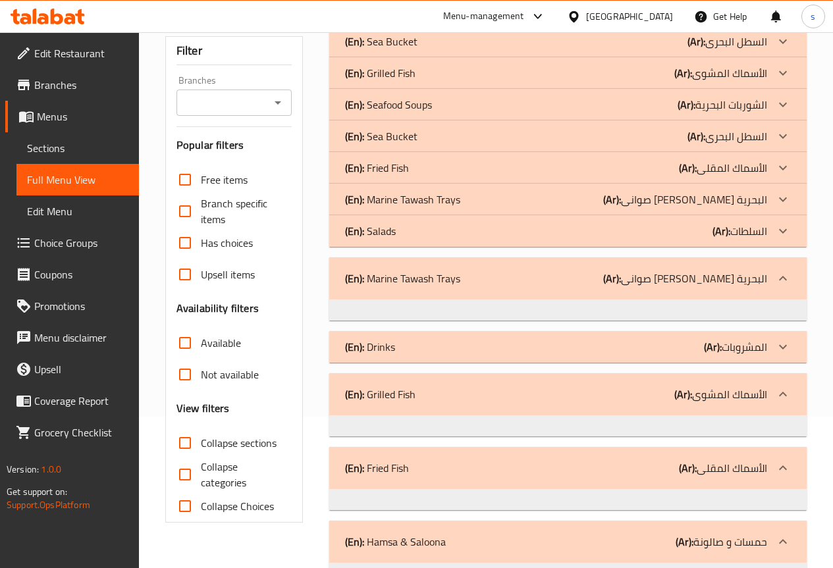
scroll to position [86, 0]
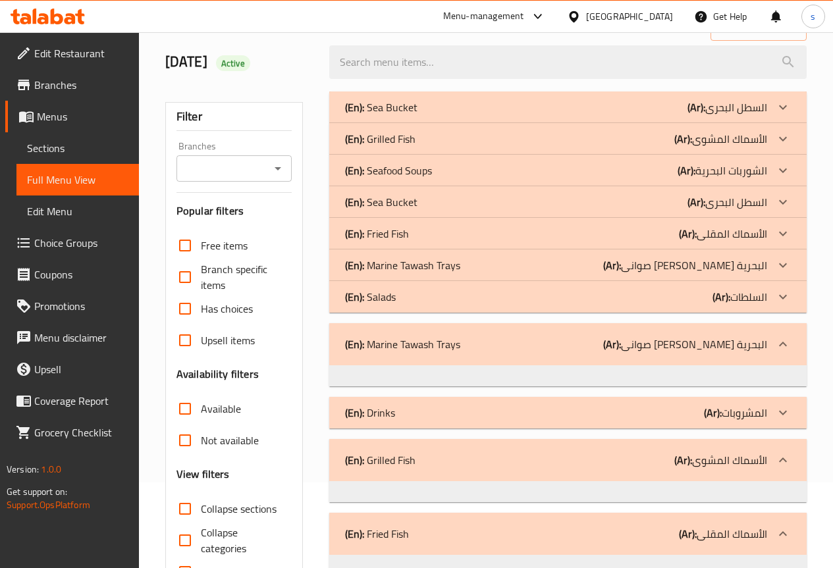
click at [756, 227] on p "(Ar): الأسماك المقلى" at bounding box center [723, 234] width 88 height 16
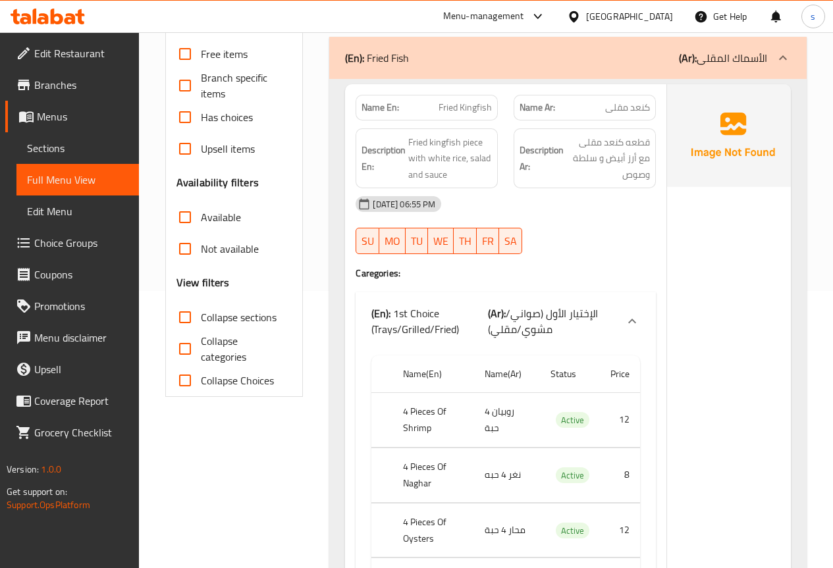
scroll to position [283, 0]
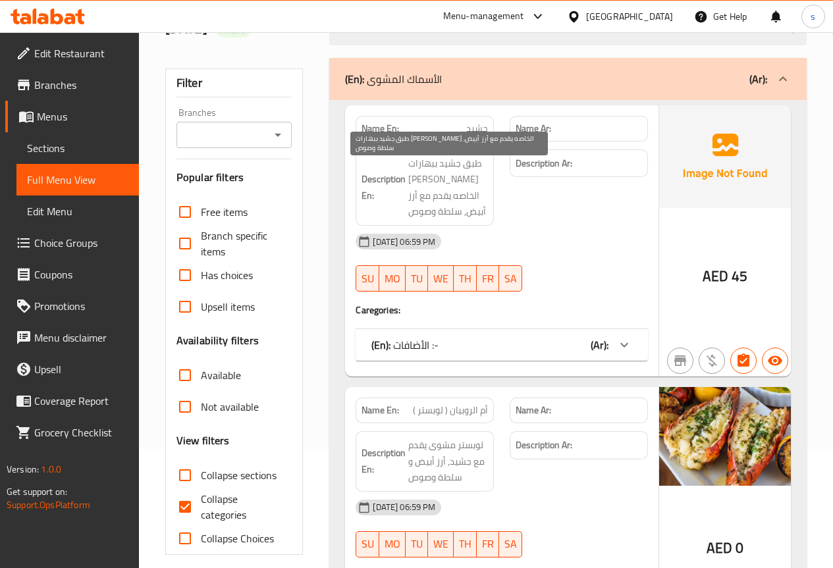
scroll to position [132, 0]
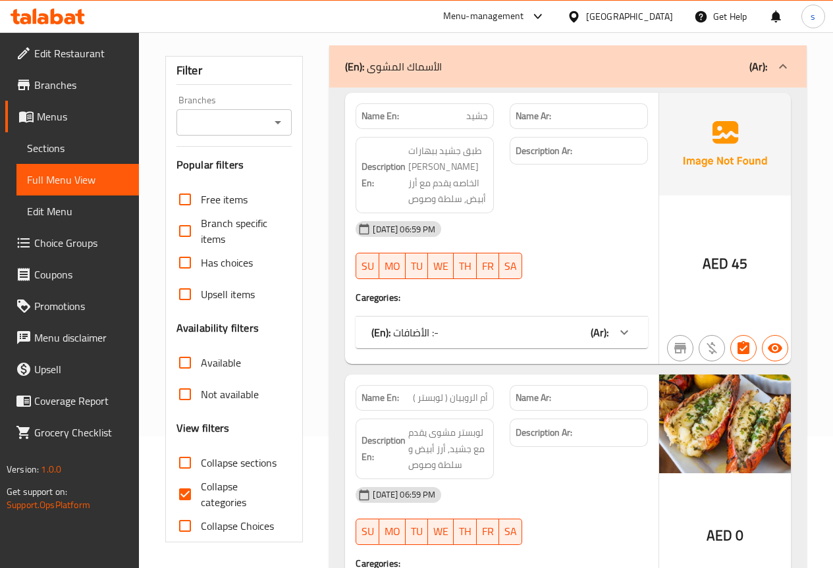
click at [782, 64] on icon at bounding box center [783, 67] width 16 height 16
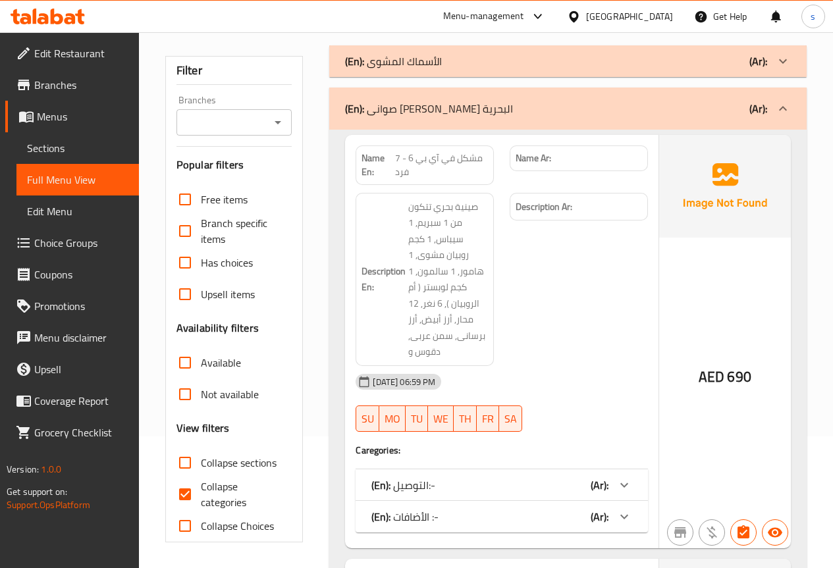
click at [775, 104] on icon at bounding box center [783, 109] width 16 height 16
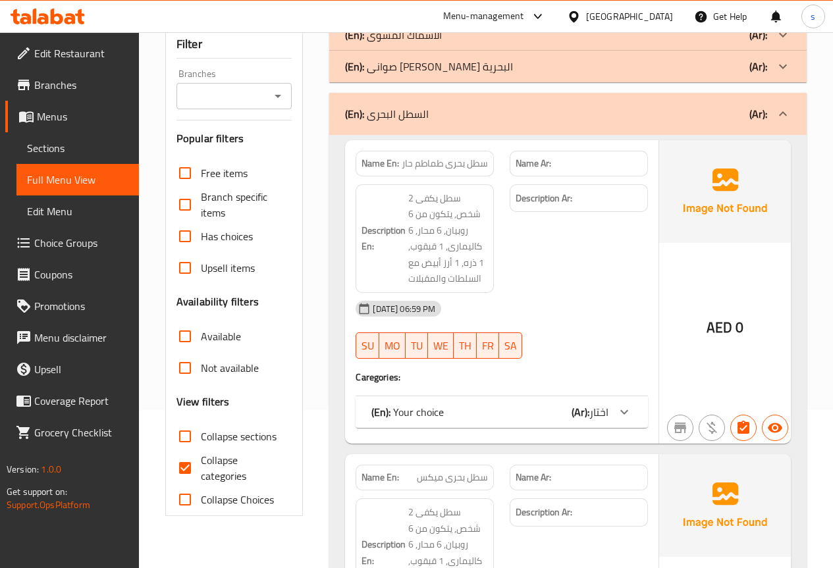
scroll to position [263, 0]
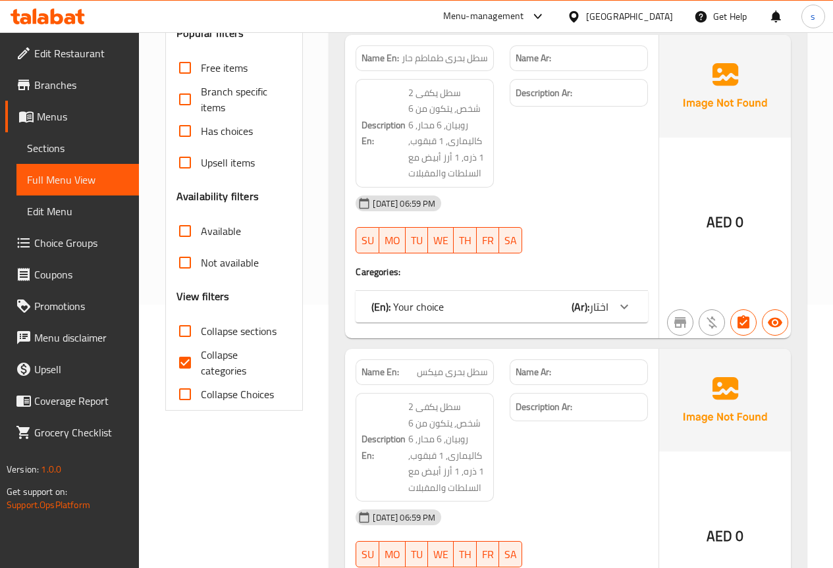
drag, startPoint x: 188, startPoint y: 364, endPoint x: 198, endPoint y: 348, distance: 19.2
click at [189, 364] on input "Collapse categories" at bounding box center [185, 363] width 32 height 32
checkbox input "false"
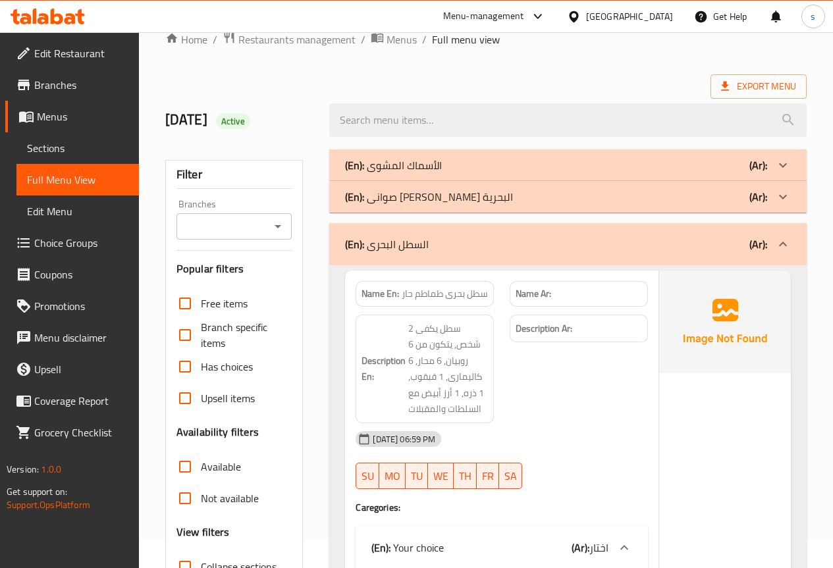
scroll to position [0, 0]
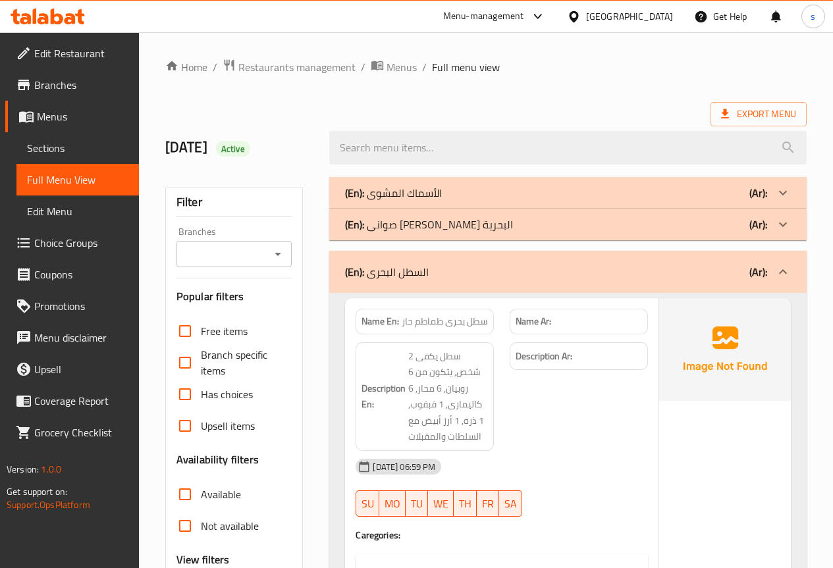
click at [55, 143] on span "Sections" at bounding box center [77, 148] width 101 height 16
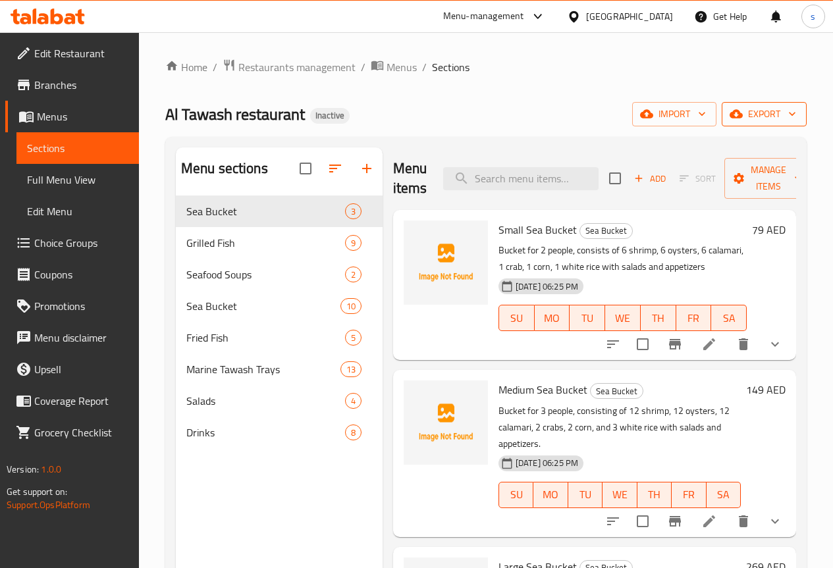
click at [749, 113] on span "export" at bounding box center [764, 114] width 64 height 16
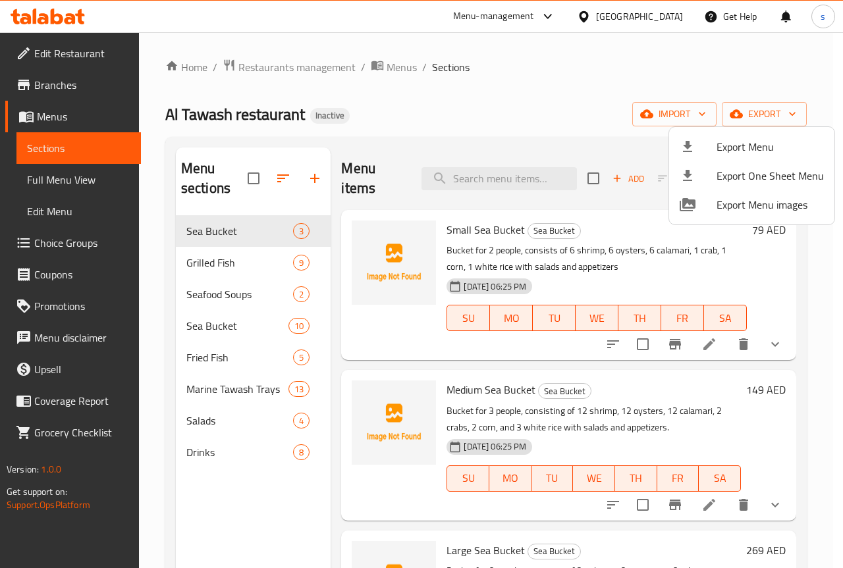
click at [683, 142] on icon at bounding box center [687, 147] width 16 height 16
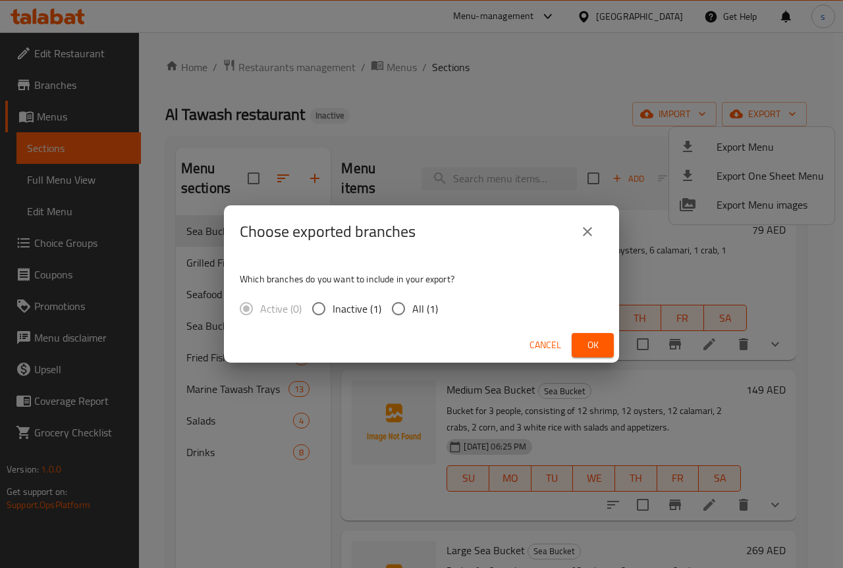
click at [410, 314] on input "All (1)" at bounding box center [398, 309] width 28 height 28
radio input "true"
click at [588, 340] on span "Ok" at bounding box center [592, 345] width 21 height 16
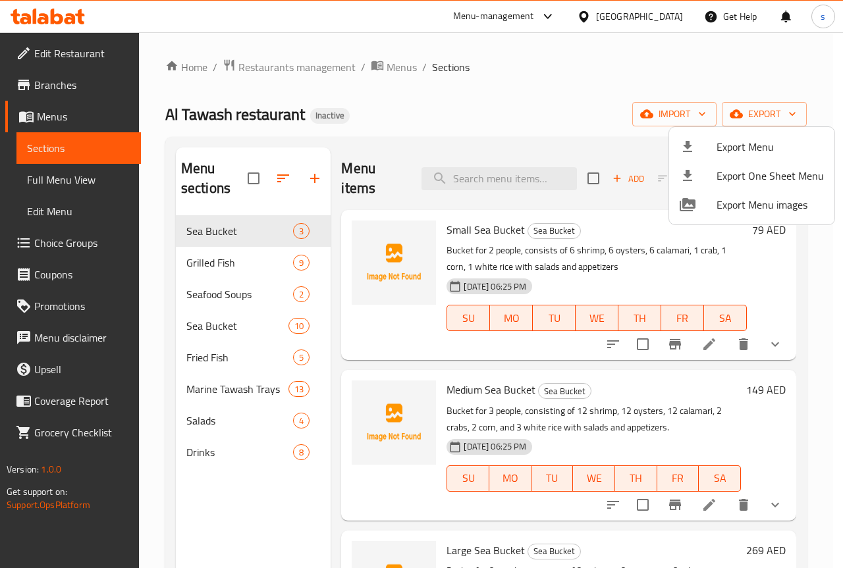
click at [82, 188] on div at bounding box center [421, 284] width 843 height 568
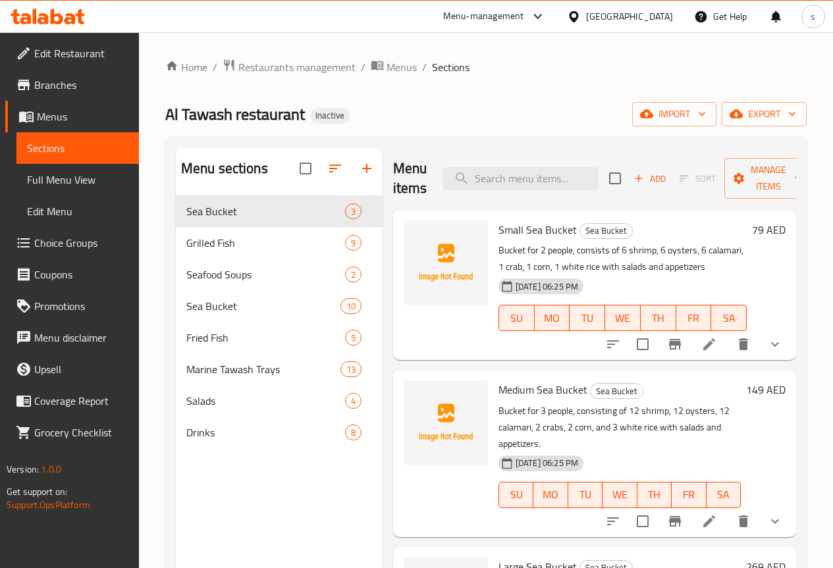
drag, startPoint x: 68, startPoint y: 181, endPoint x: 7, endPoint y: 219, distance: 72.7
click at [68, 181] on span "Full Menu View" at bounding box center [77, 180] width 101 height 16
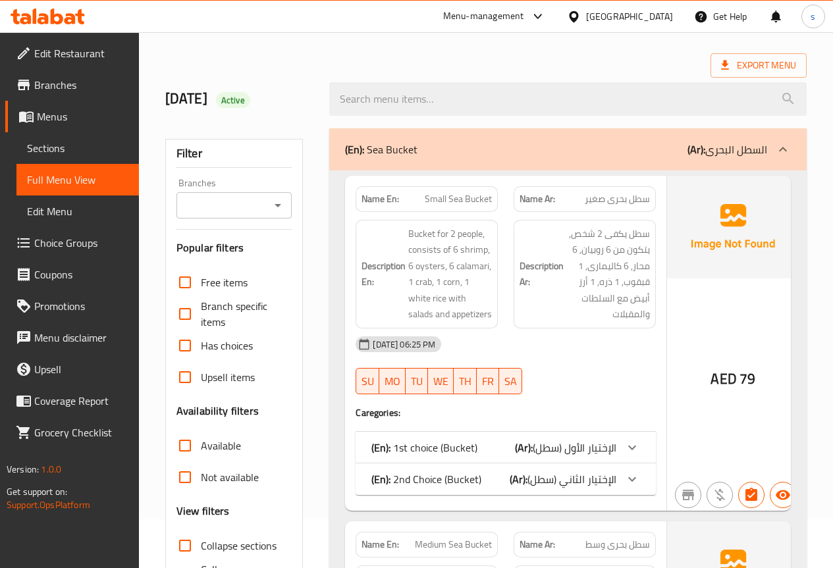
scroll to position [263, 0]
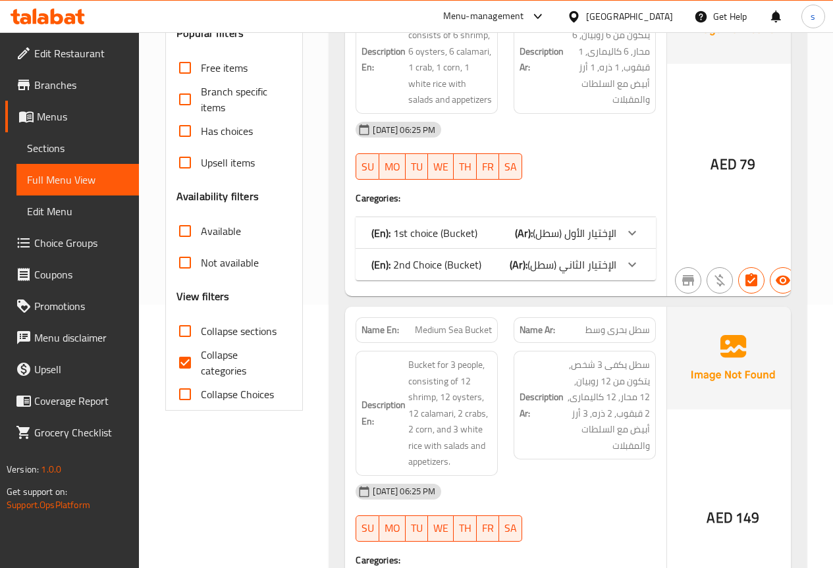
click at [190, 361] on input "Collapse categories" at bounding box center [185, 363] width 32 height 32
checkbox input "false"
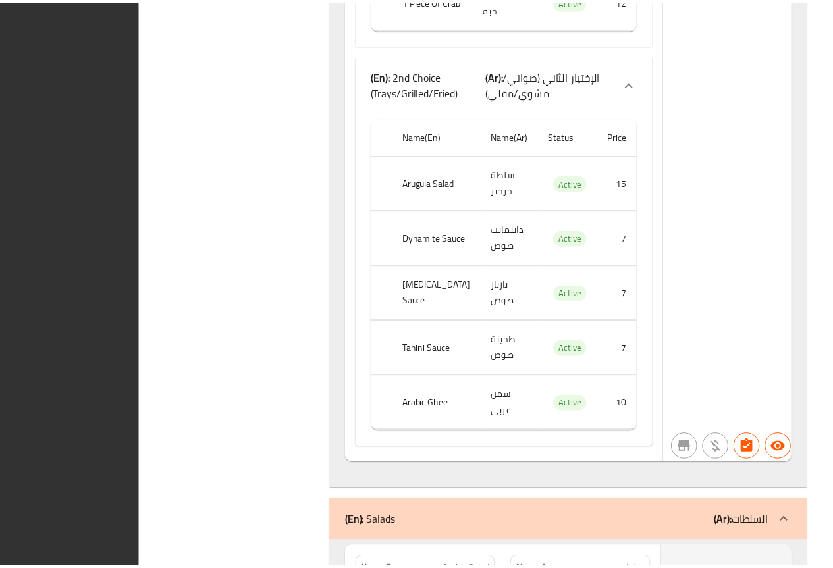
scroll to position [34317, 0]
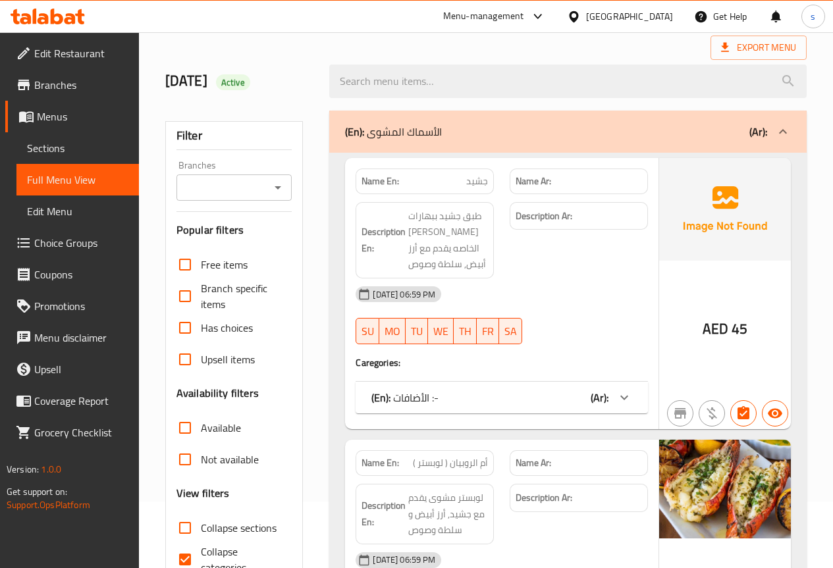
scroll to position [132, 0]
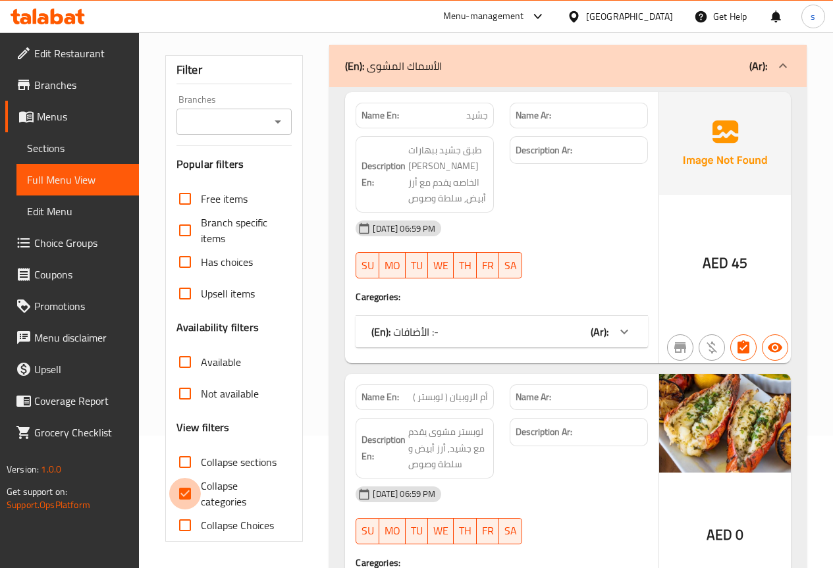
click at [178, 491] on input "Collapse categories" at bounding box center [185, 494] width 32 height 32
checkbox input "false"
click at [182, 465] on input "Collapse sections" at bounding box center [185, 462] width 32 height 32
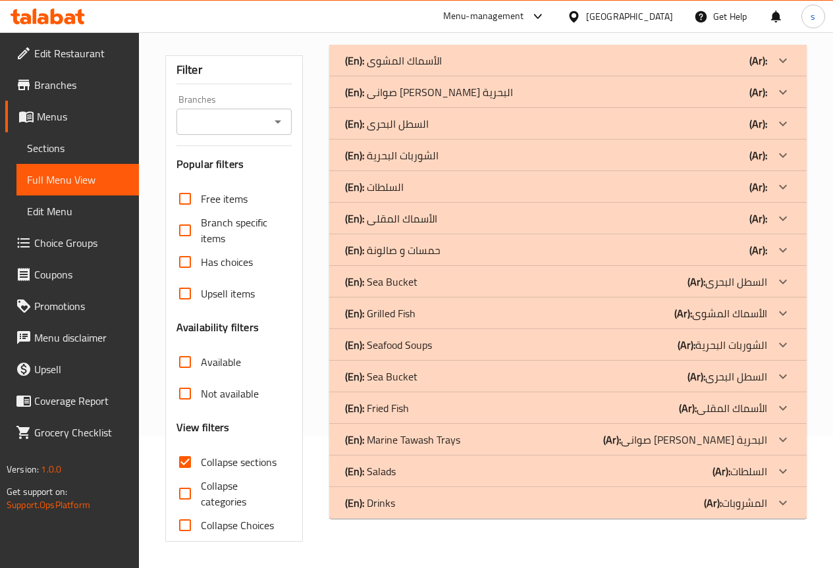
click at [436, 218] on p "(En): الأسماك المقلى" at bounding box center [391, 219] width 92 height 16
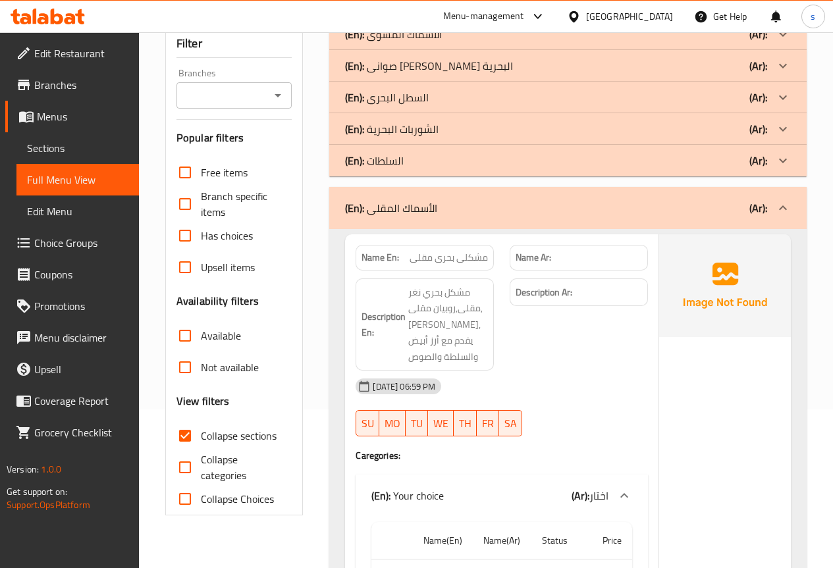
scroll to position [232, 0]
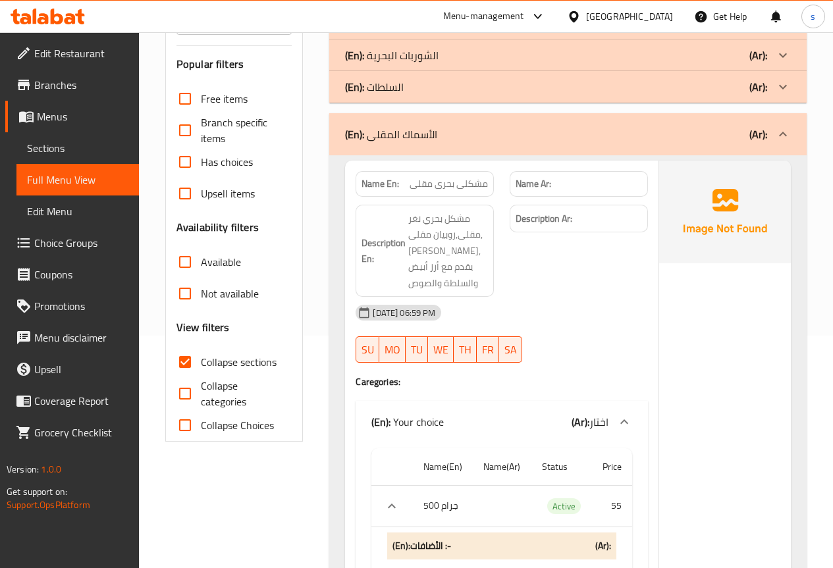
click at [184, 363] on input "Collapse sections" at bounding box center [185, 362] width 32 height 32
checkbox input "false"
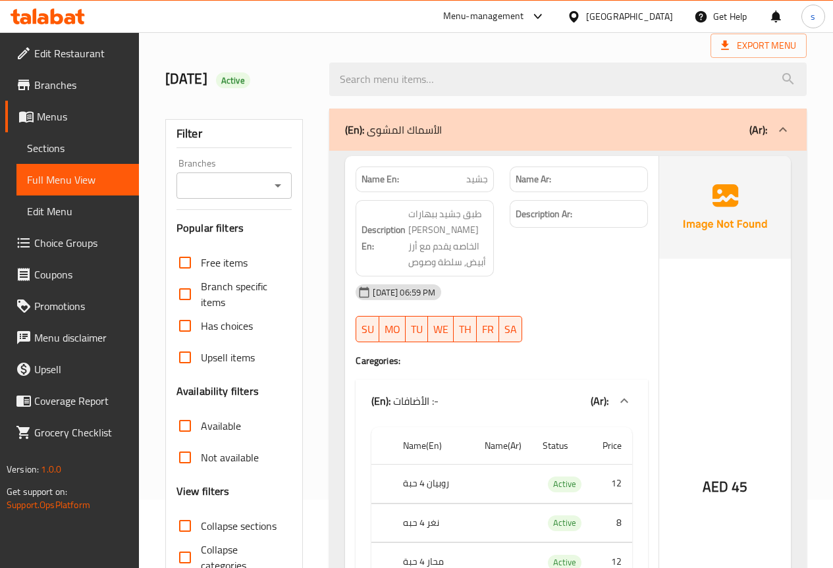
scroll to position [66, 0]
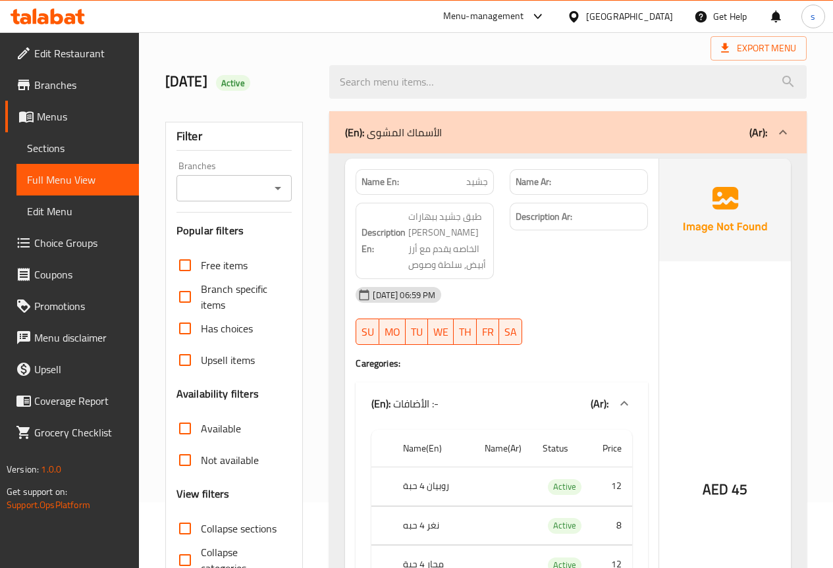
click at [790, 126] on icon at bounding box center [783, 132] width 16 height 16
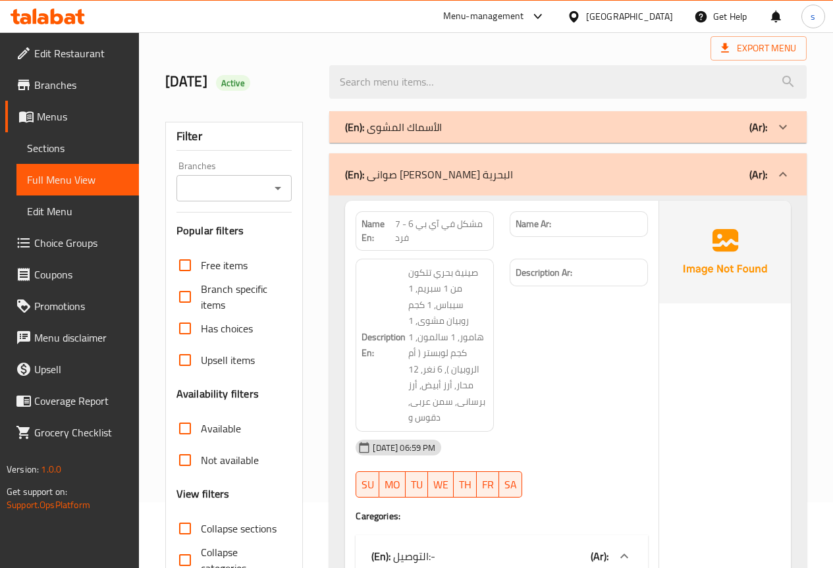
click at [787, 171] on icon at bounding box center [783, 175] width 16 height 16
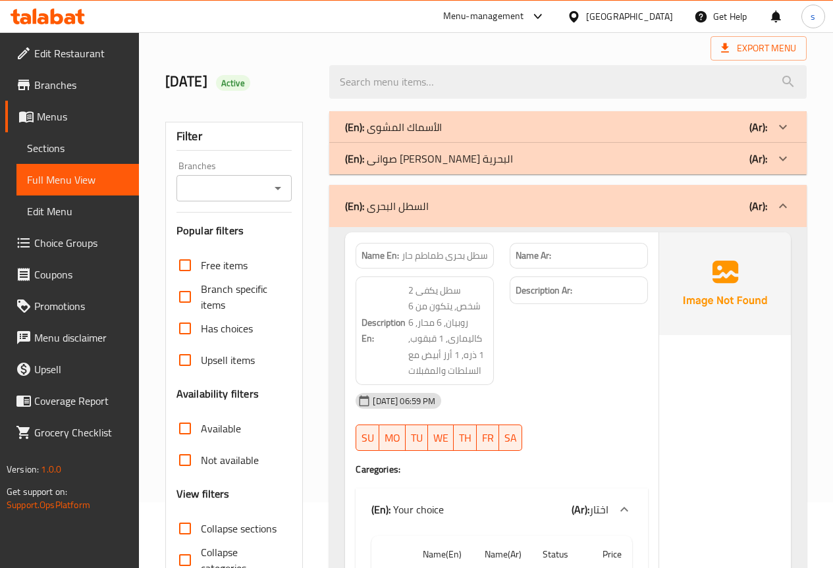
click at [702, 206] on div "(En): السطل البحرى (Ar):" at bounding box center [556, 206] width 422 height 16
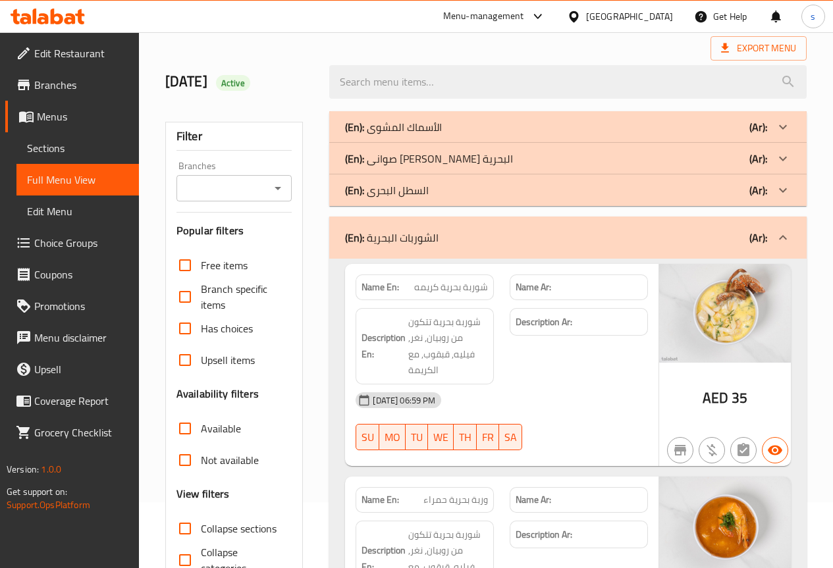
click at [639, 240] on div "(En): الشوربات البحرية (Ar):" at bounding box center [556, 238] width 422 height 16
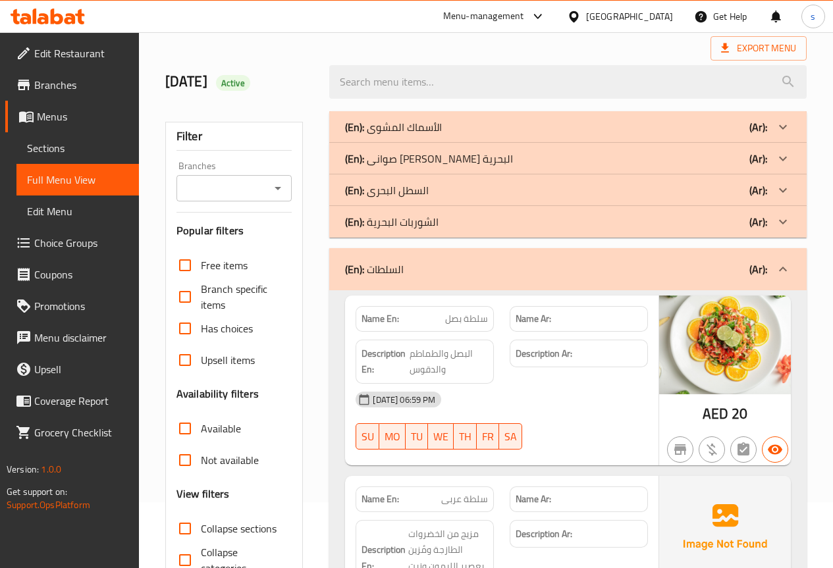
click at [699, 267] on div "(En): السلطات (Ar):" at bounding box center [556, 269] width 422 height 16
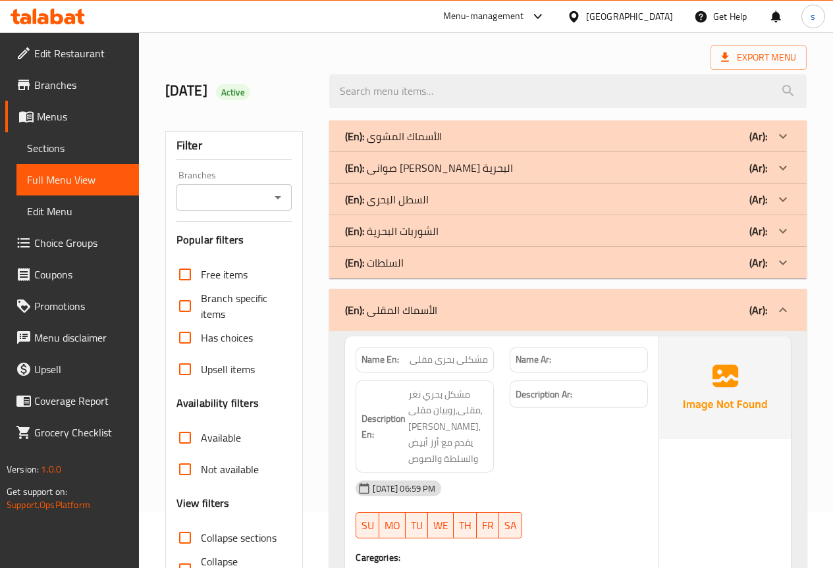
scroll to position [0, 0]
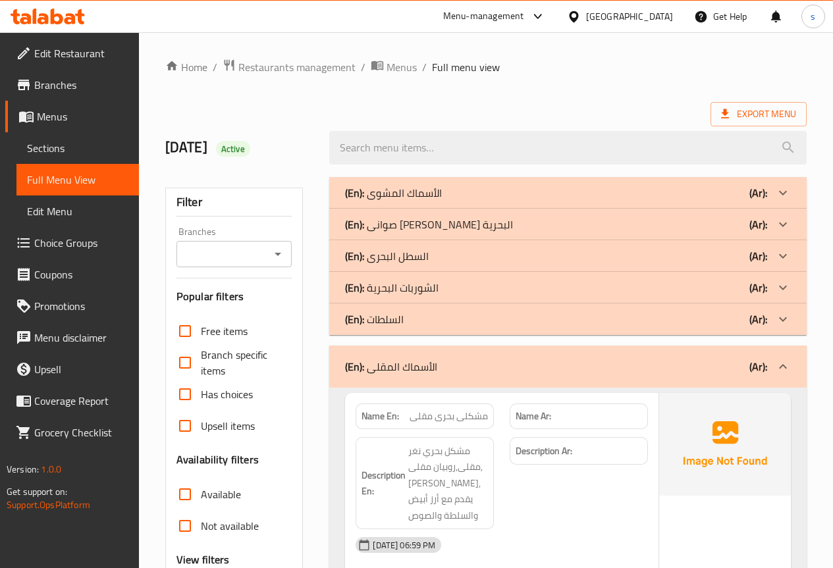
click at [74, 140] on link "Sections" at bounding box center [77, 148] width 122 height 32
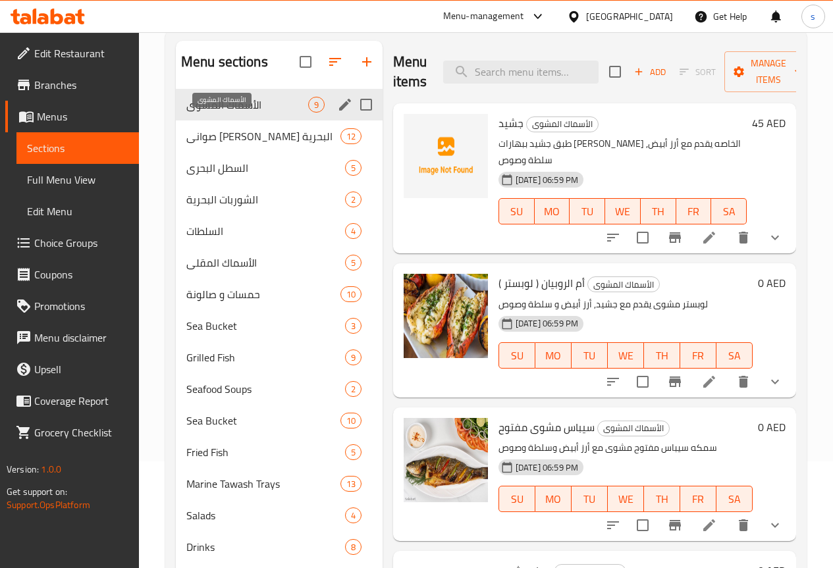
scroll to position [184, 0]
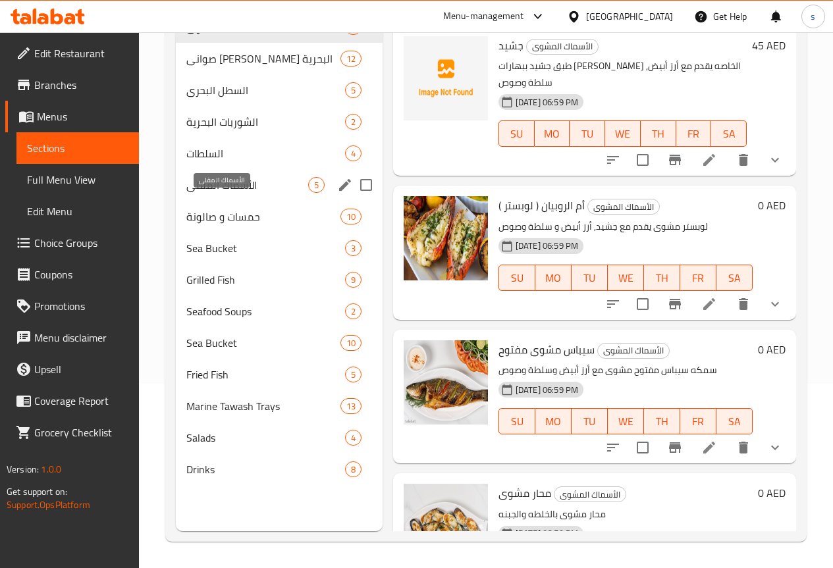
click at [220, 193] on span "الأسماك المقلى" at bounding box center [247, 185] width 122 height 16
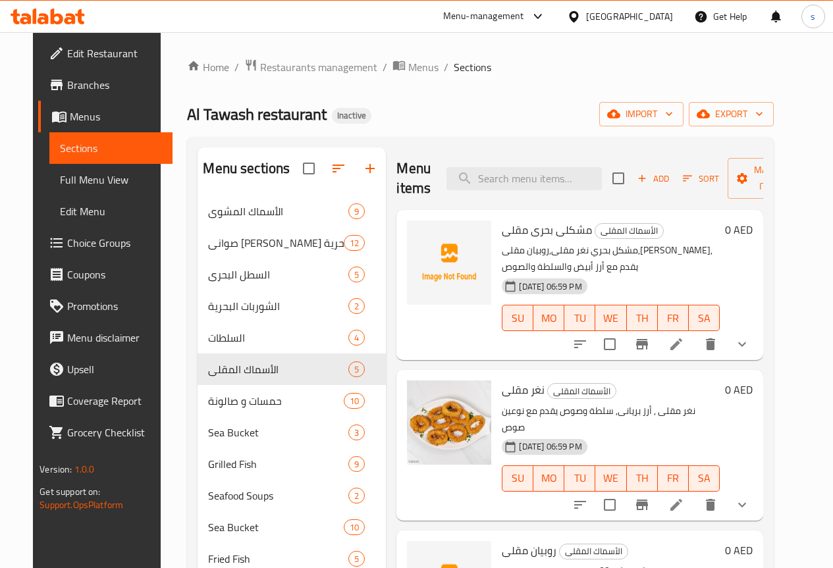
click at [684, 339] on icon at bounding box center [676, 344] width 16 height 16
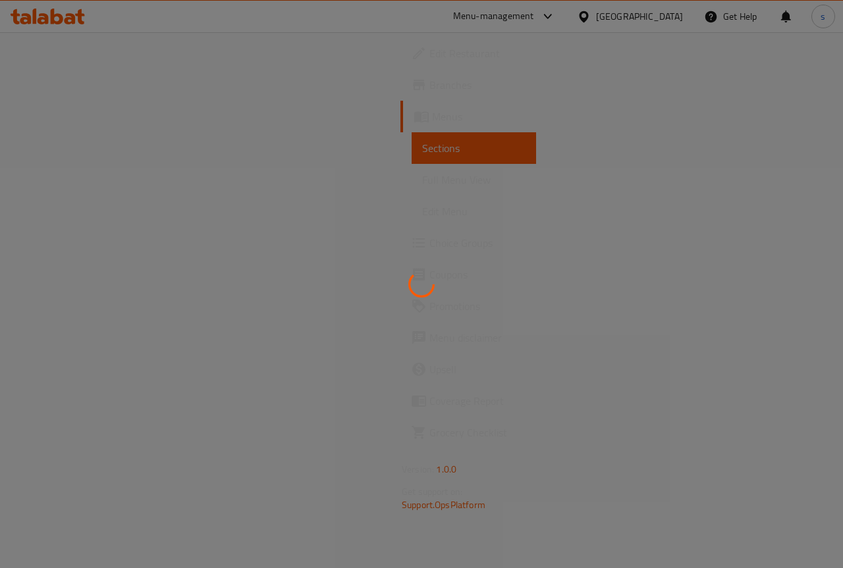
click at [71, 131] on div at bounding box center [421, 284] width 843 height 568
click at [70, 141] on div at bounding box center [421, 284] width 843 height 568
click at [73, 142] on div at bounding box center [421, 284] width 843 height 568
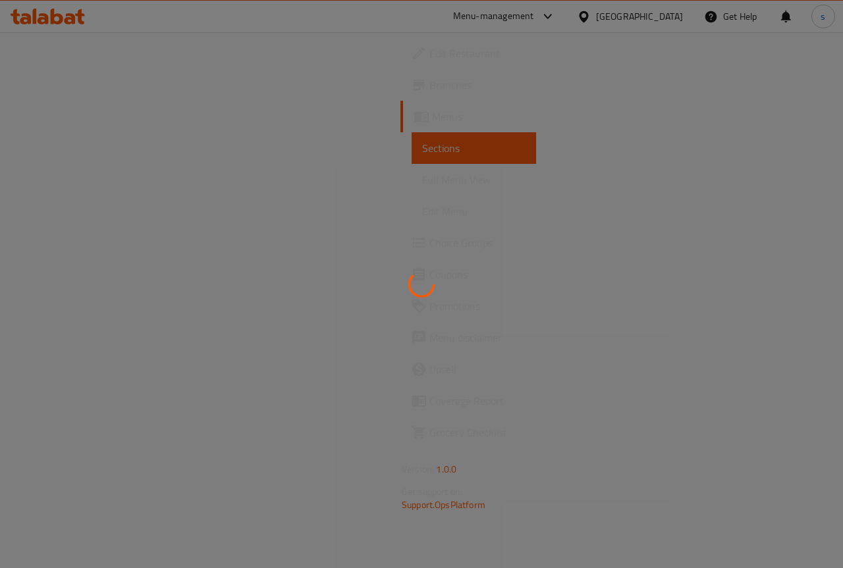
click at [73, 142] on div at bounding box center [421, 284] width 843 height 568
click at [94, 191] on div at bounding box center [421, 284] width 843 height 568
click at [65, 147] on div at bounding box center [421, 284] width 843 height 568
